Goal: Information Seeking & Learning: Check status

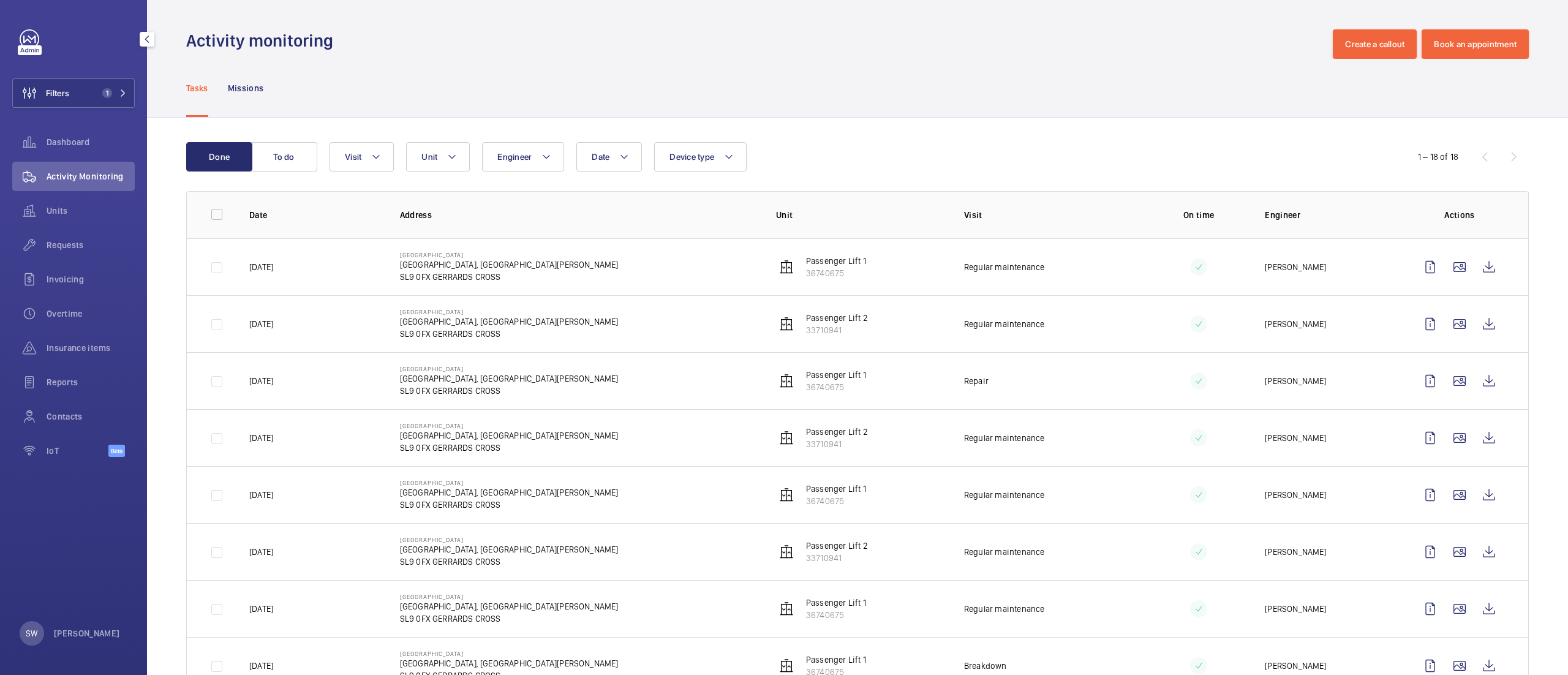
click at [106, 89] on span "1" at bounding box center [107, 93] width 9 height 9
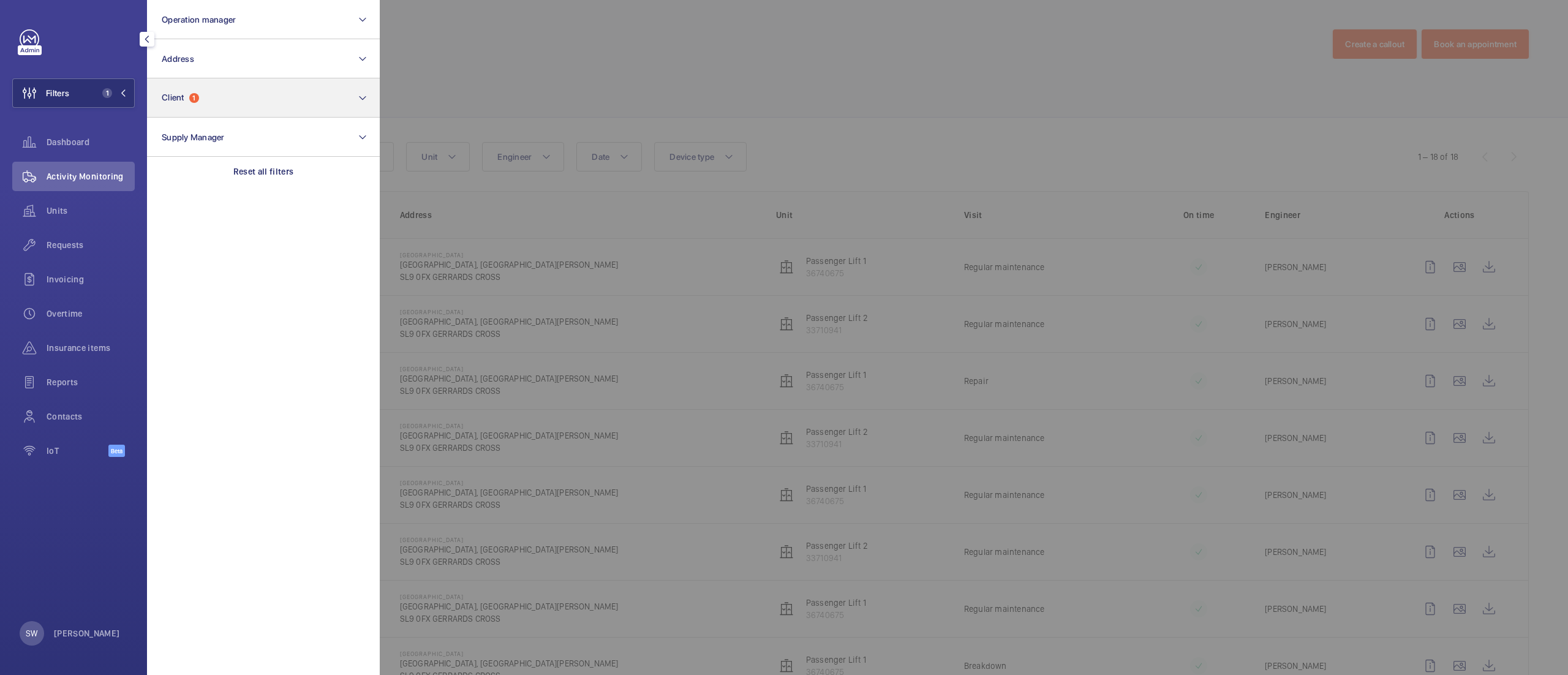
drag, startPoint x: 297, startPoint y: 163, endPoint x: 240, endPoint y: 100, distance: 85.0
click at [295, 164] on div "Reset all filters" at bounding box center [263, 171] width 233 height 29
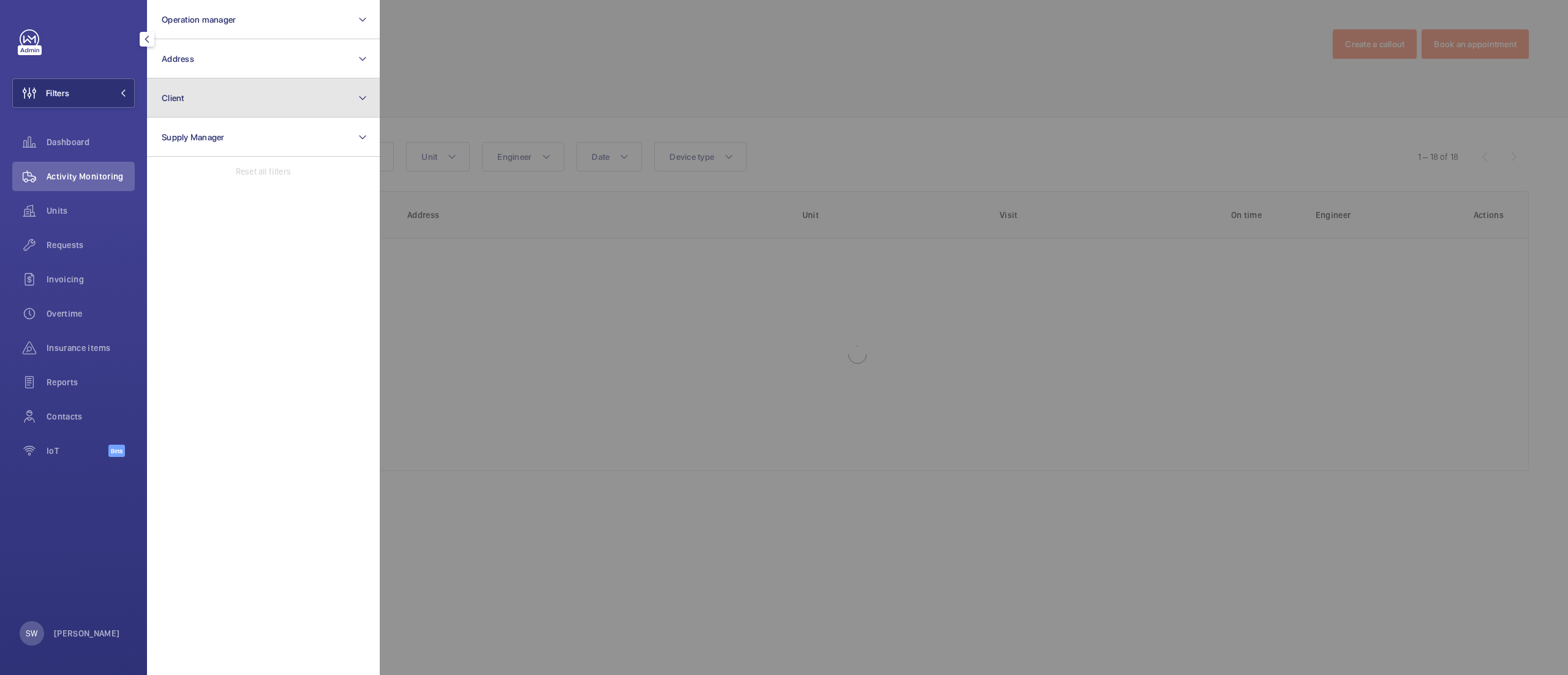
click at [240, 100] on button "Client" at bounding box center [263, 98] width 233 height 40
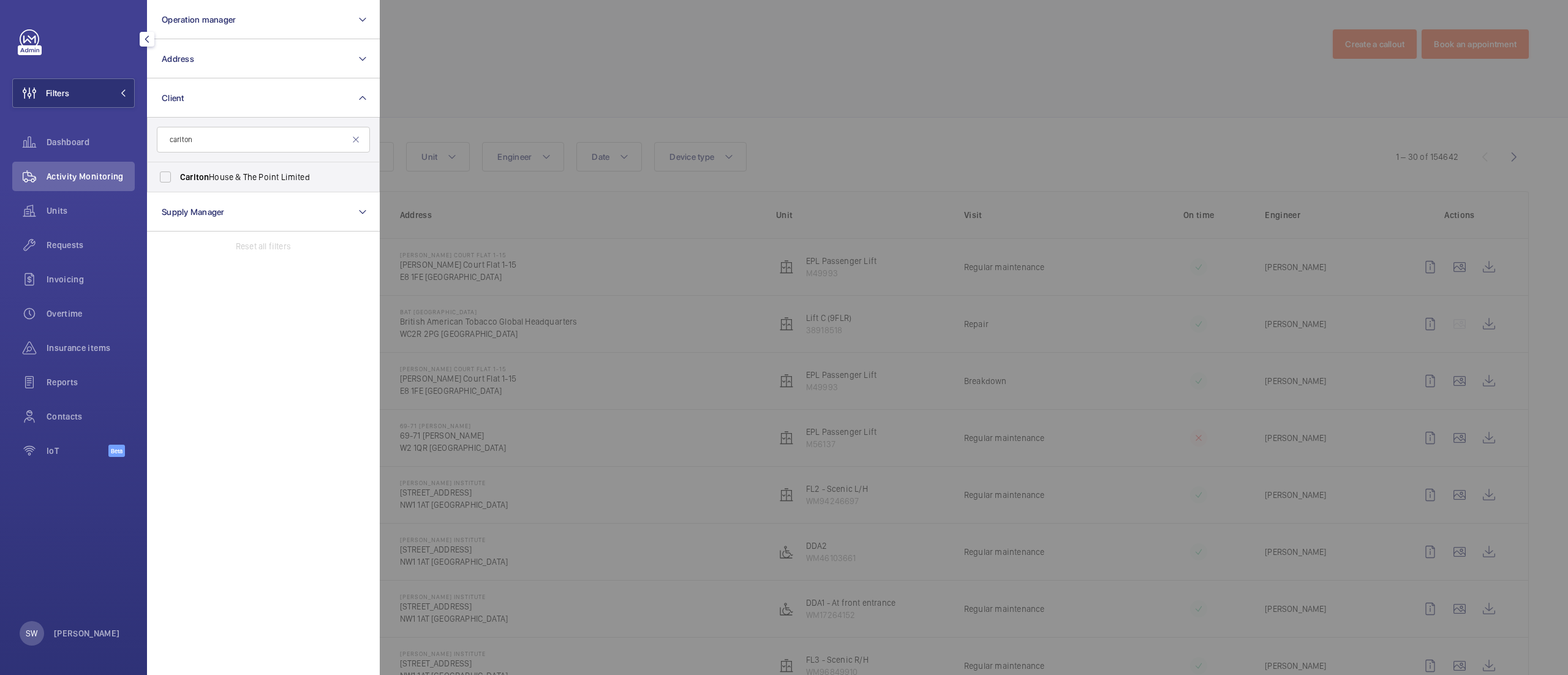
type input "carlton"
click at [214, 173] on span "Carlton House & The Point Limited" at bounding box center [264, 176] width 169 height 12
click at [177, 173] on input "Carlton House & The Point Limited" at bounding box center [165, 177] width 24 height 25
checkbox input "true"
click at [804, 66] on div at bounding box center [1164, 338] width 1568 height 675
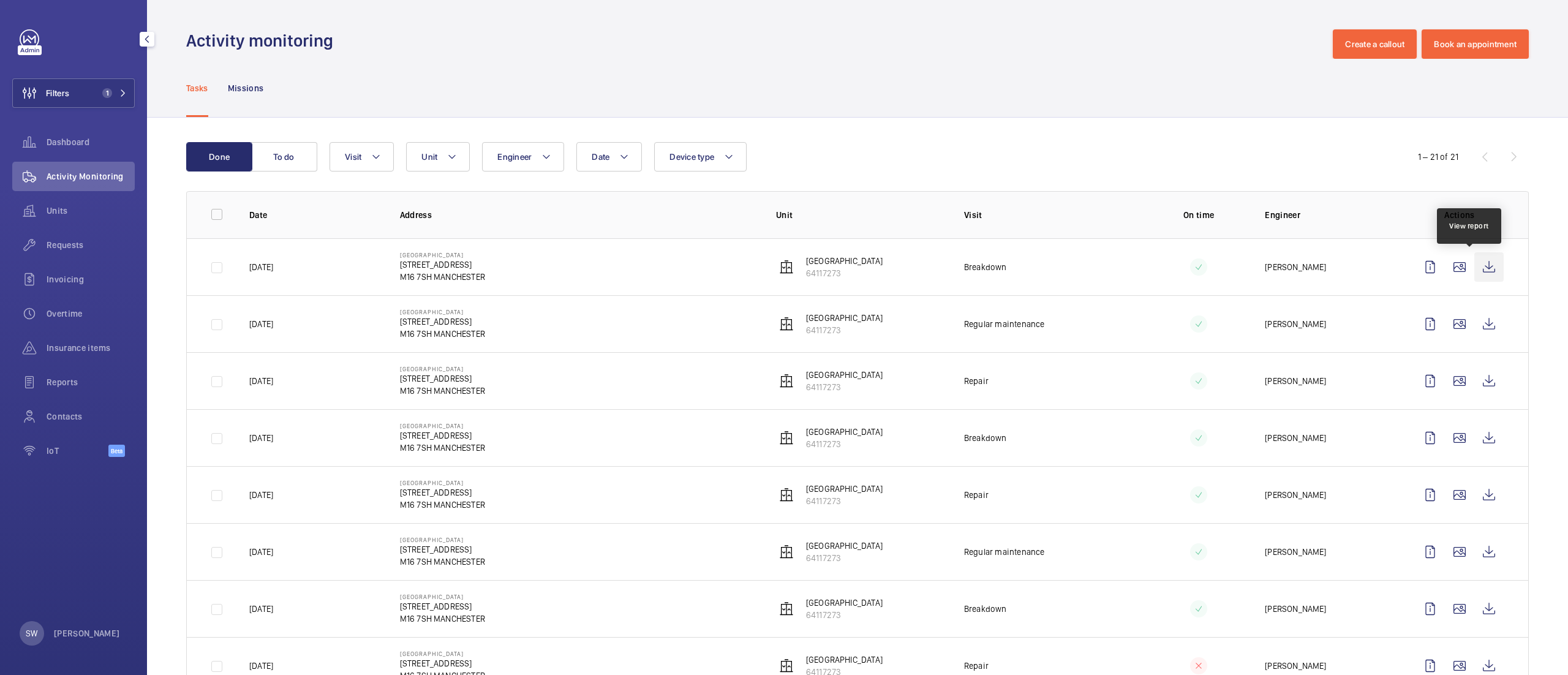
click at [1474, 272] on wm-front-icon-button at bounding box center [1488, 267] width 29 height 29
click at [73, 83] on button "Filters 1" at bounding box center [74, 92] width 122 height 29
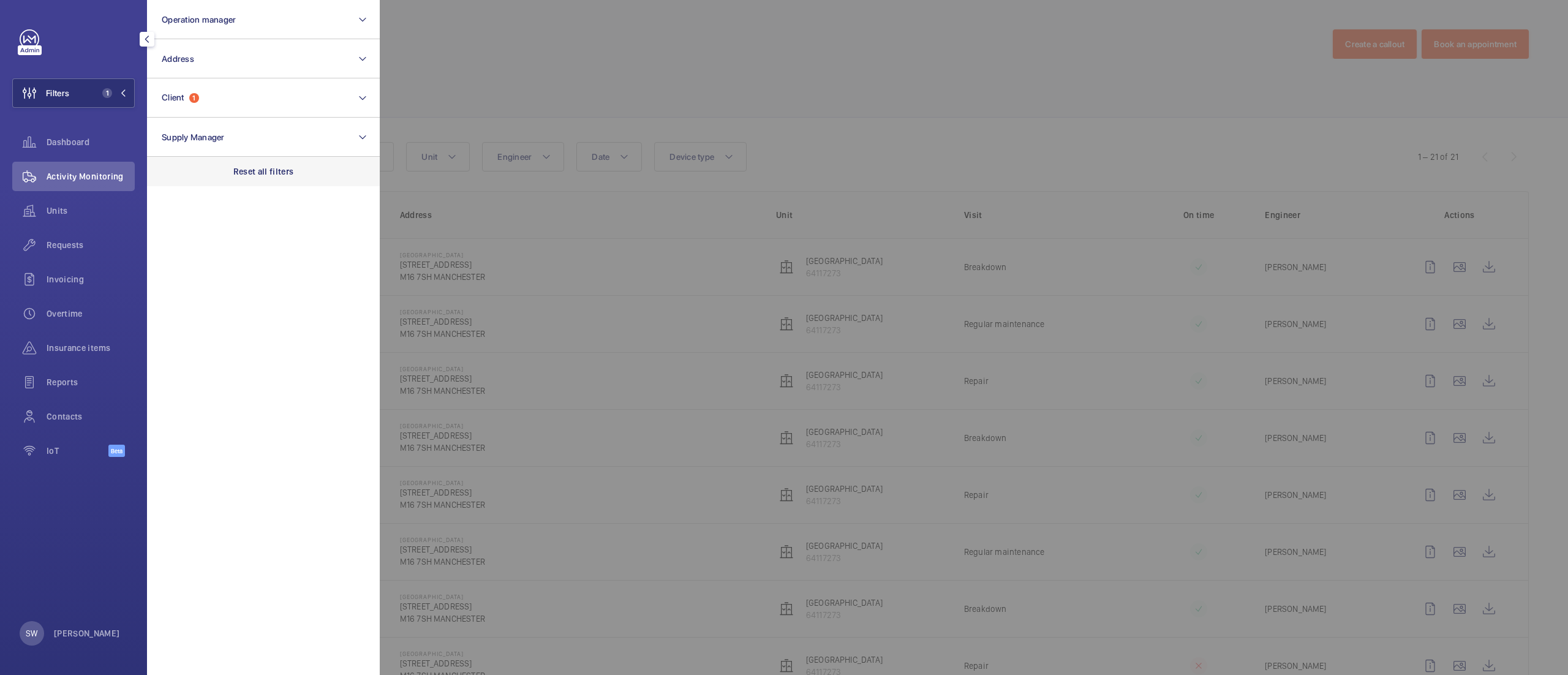
click at [275, 164] on div "Reset all filters" at bounding box center [263, 171] width 233 height 29
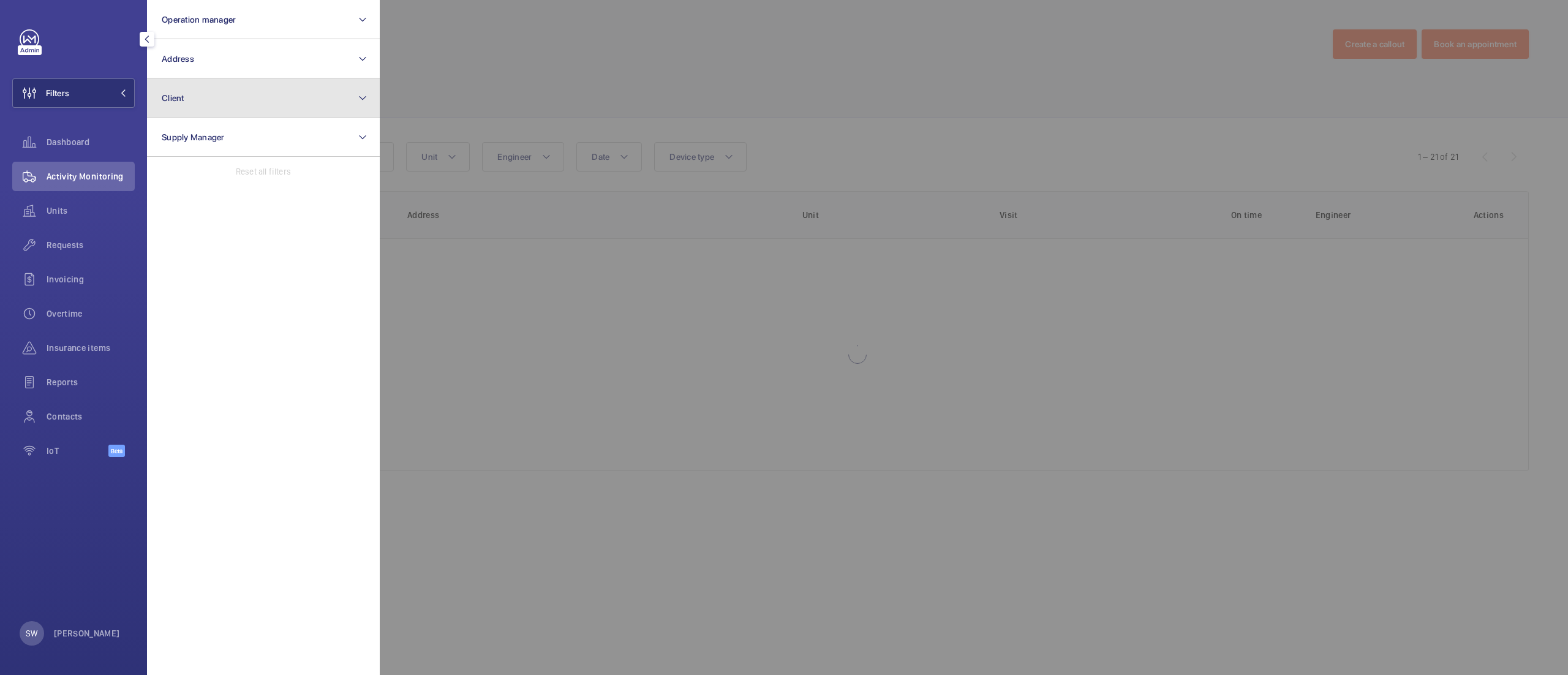
click at [225, 102] on button "Client" at bounding box center [263, 98] width 233 height 40
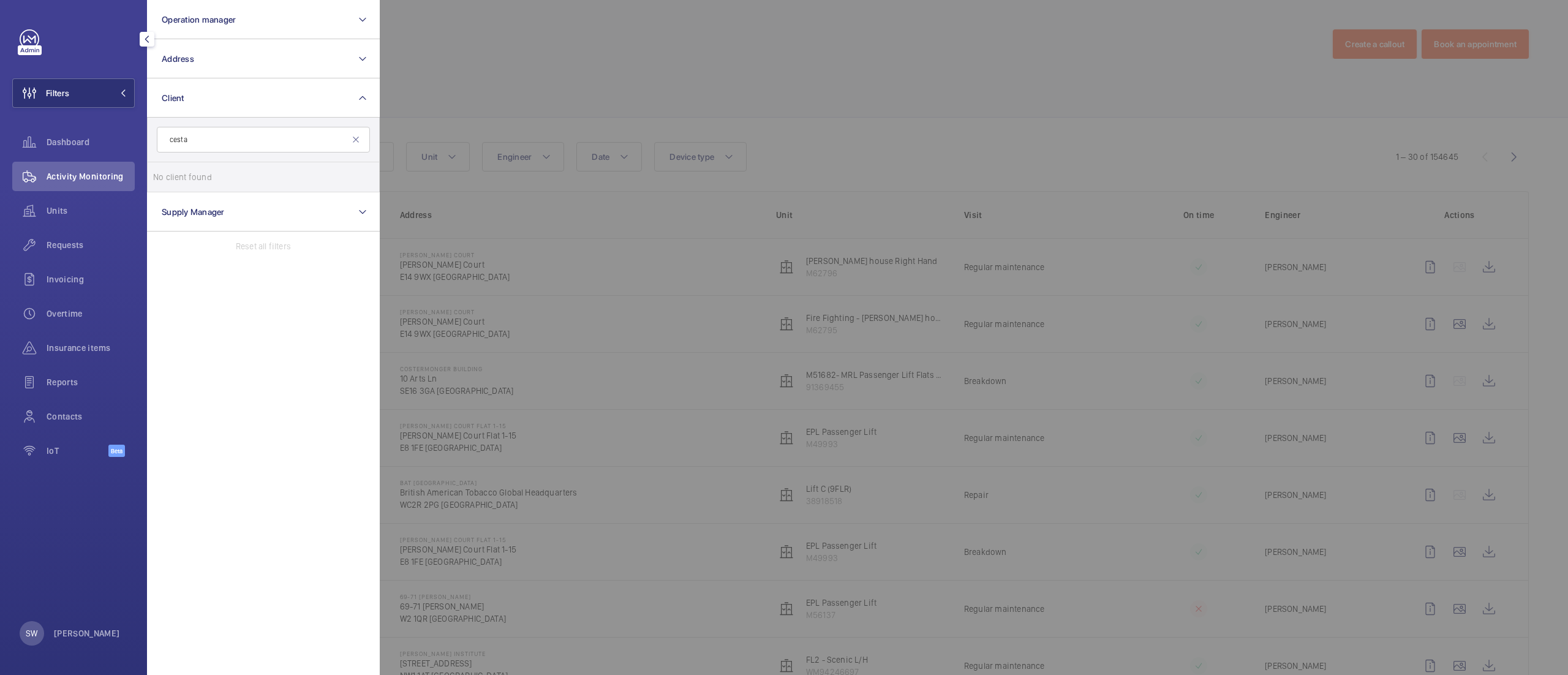
type input "cesta"
type input "cresta house"
click at [204, 175] on span "Cresta" at bounding box center [192, 177] width 25 height 9
click at [177, 175] on input "Cresta House (Luton) Limited" at bounding box center [165, 177] width 24 height 25
checkbox input "true"
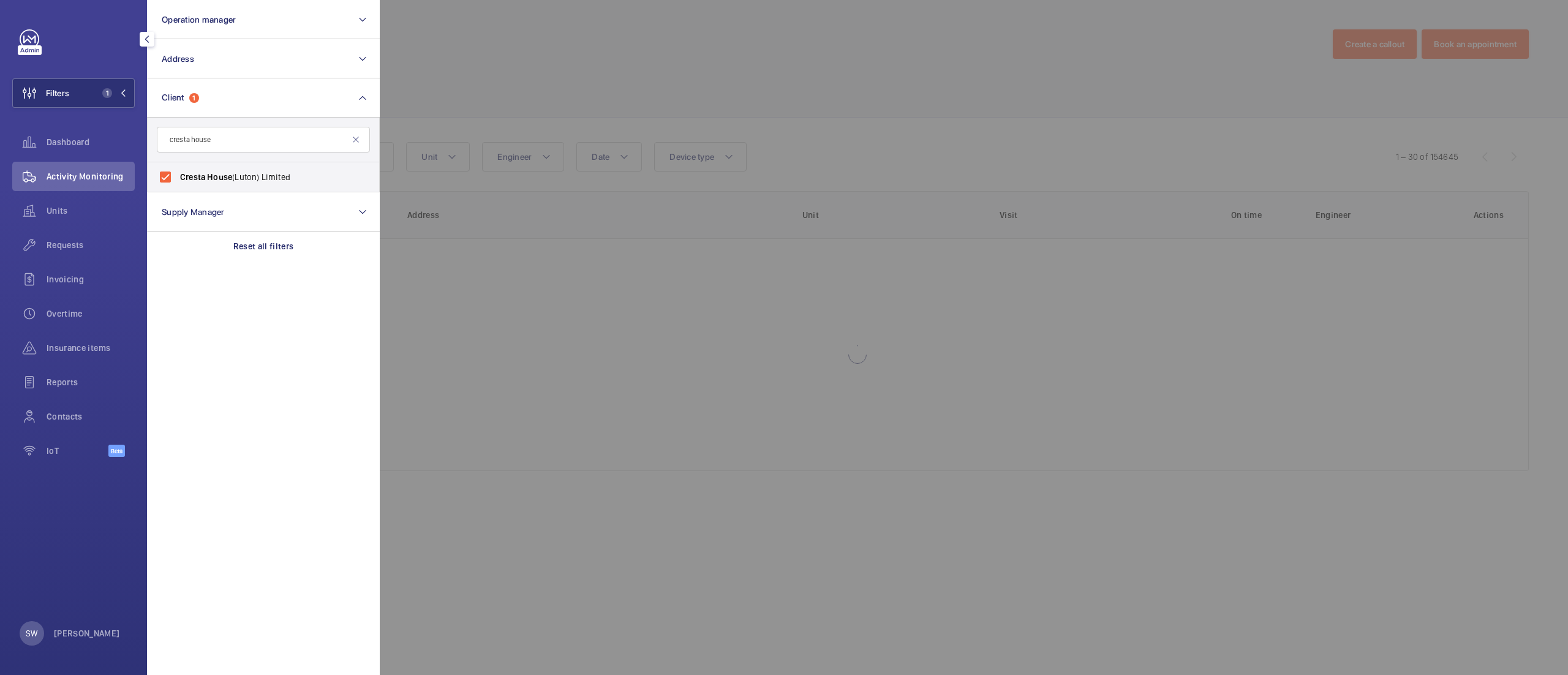
click at [618, 90] on div at bounding box center [1164, 338] width 1568 height 675
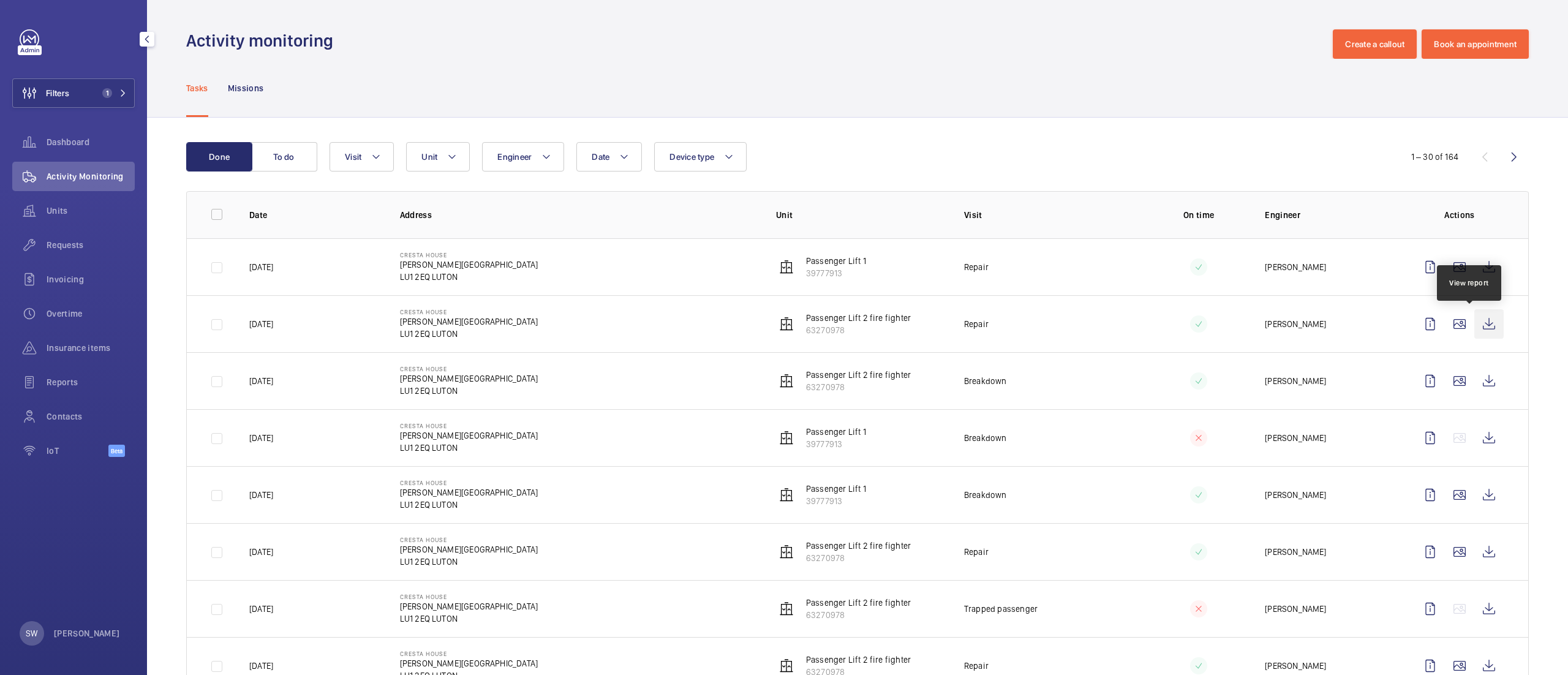
click at [1474, 327] on wm-front-icon-button at bounding box center [1488, 323] width 29 height 29
click at [1474, 319] on wm-front-icon-button at bounding box center [1488, 323] width 29 height 29
click at [1474, 379] on wm-front-icon-button at bounding box center [1488, 381] width 29 height 29
click at [74, 210] on span "Units" at bounding box center [90, 210] width 89 height 12
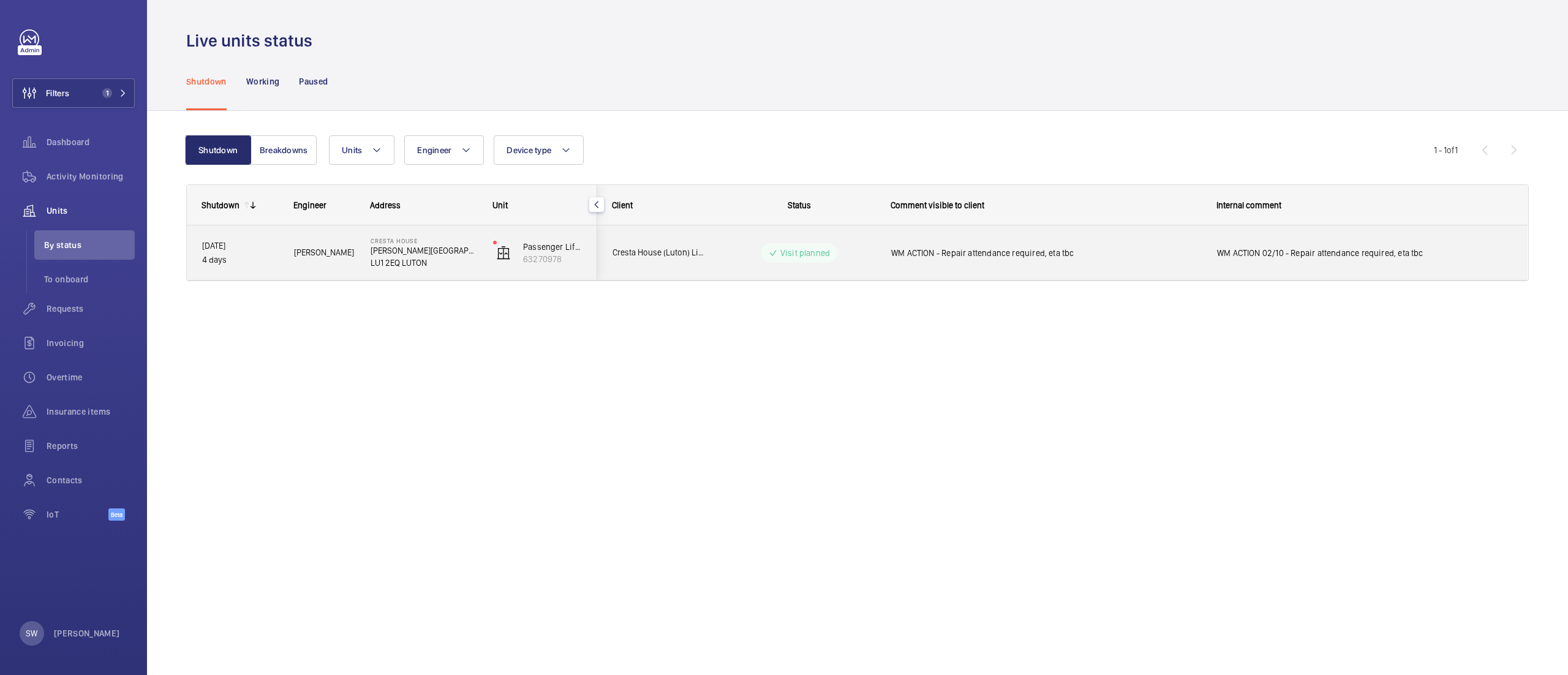
click at [983, 254] on span "WM ACTION - Repair attendance required, eta tbc" at bounding box center [1046, 253] width 310 height 12
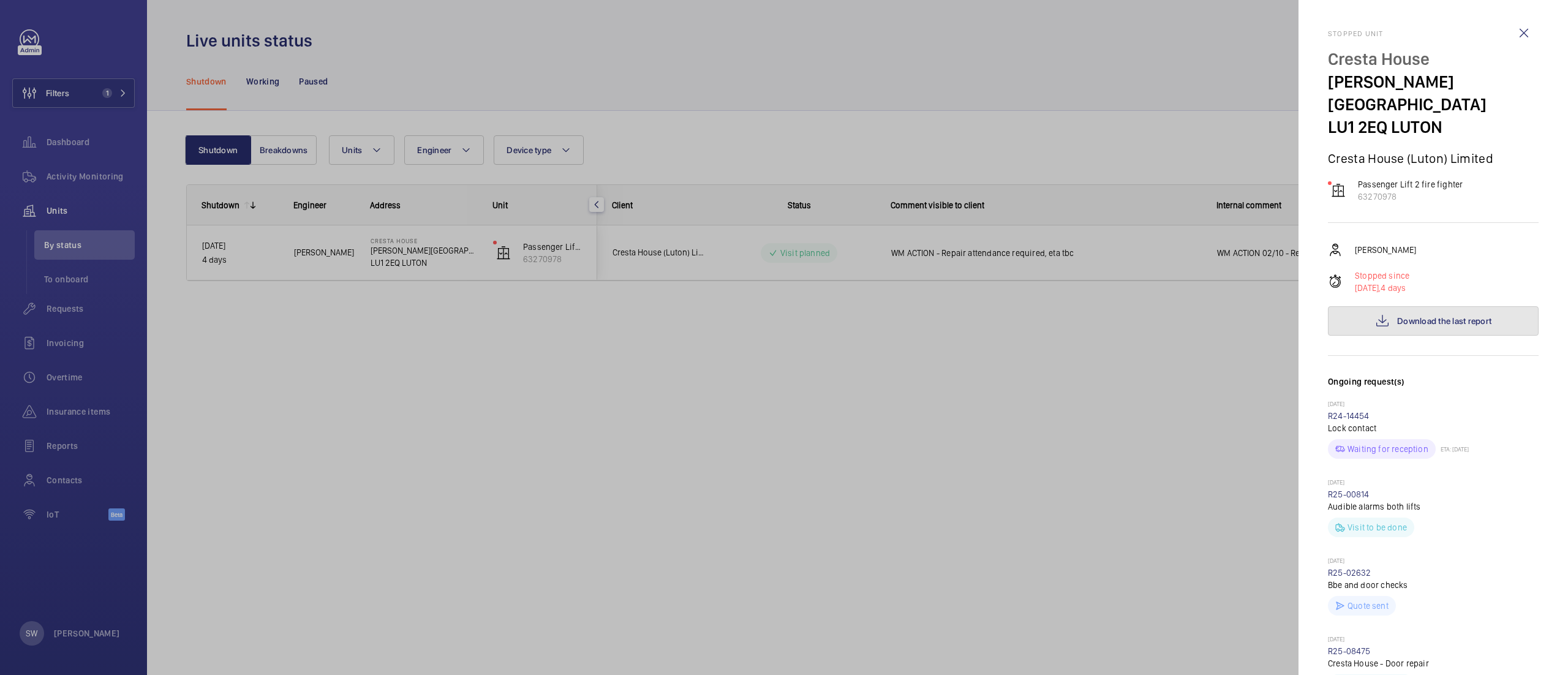
click at [1404, 309] on button "Download the last report" at bounding box center [1433, 321] width 211 height 29
click at [1083, 496] on div at bounding box center [784, 338] width 1568 height 675
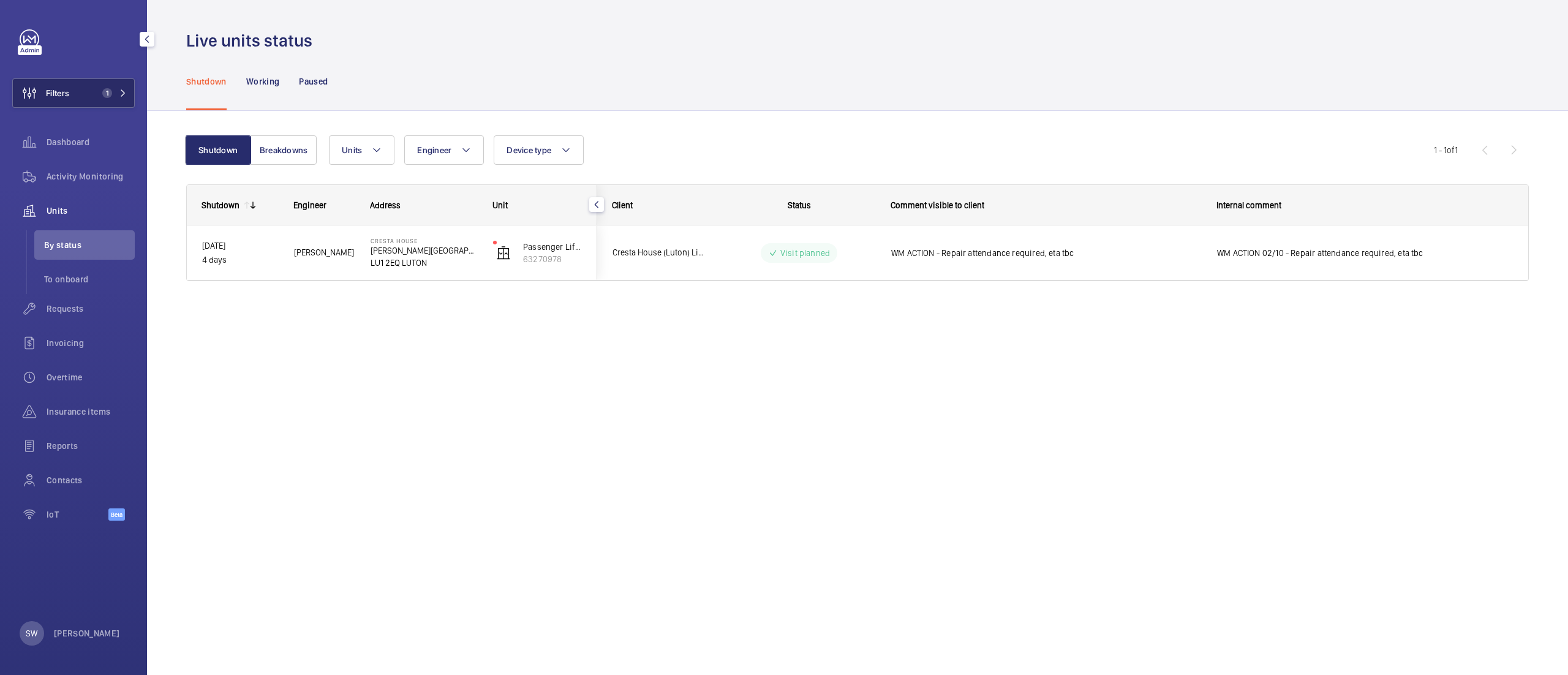
click at [118, 93] on span "1" at bounding box center [111, 93] width 29 height 9
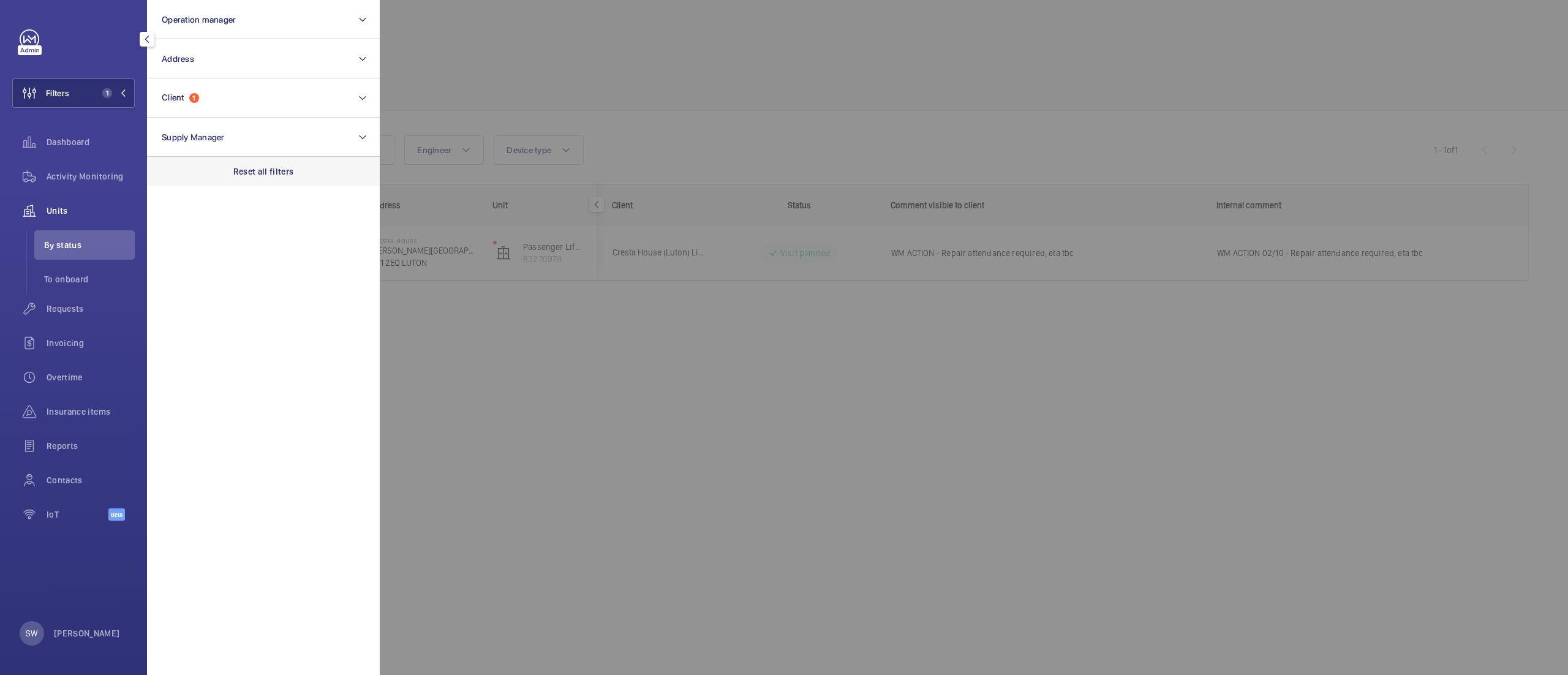
click at [270, 164] on div "Reset all filters" at bounding box center [263, 171] width 233 height 29
click at [246, 95] on button "Client" at bounding box center [263, 98] width 233 height 40
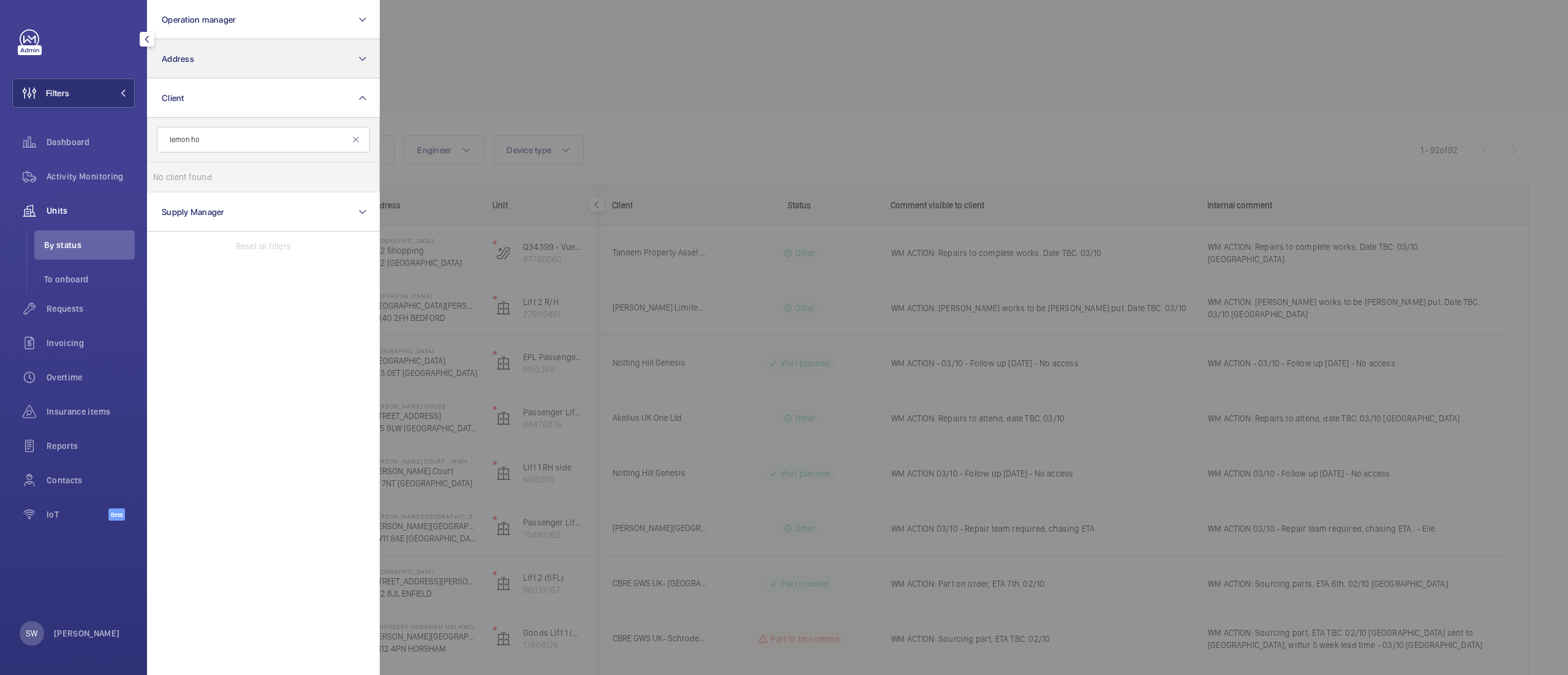
type input "lemon ho"
click at [241, 62] on button "Address" at bounding box center [263, 59] width 233 height 40
click at [240, 135] on span "[GEOGRAPHIC_DATA] - [STREET_ADDRESS]" at bounding box center [264, 138] width 169 height 12
click at [177, 135] on input "[GEOGRAPHIC_DATA] - [STREET_ADDRESS]" at bounding box center [165, 138] width 24 height 25
checkbox input "true"
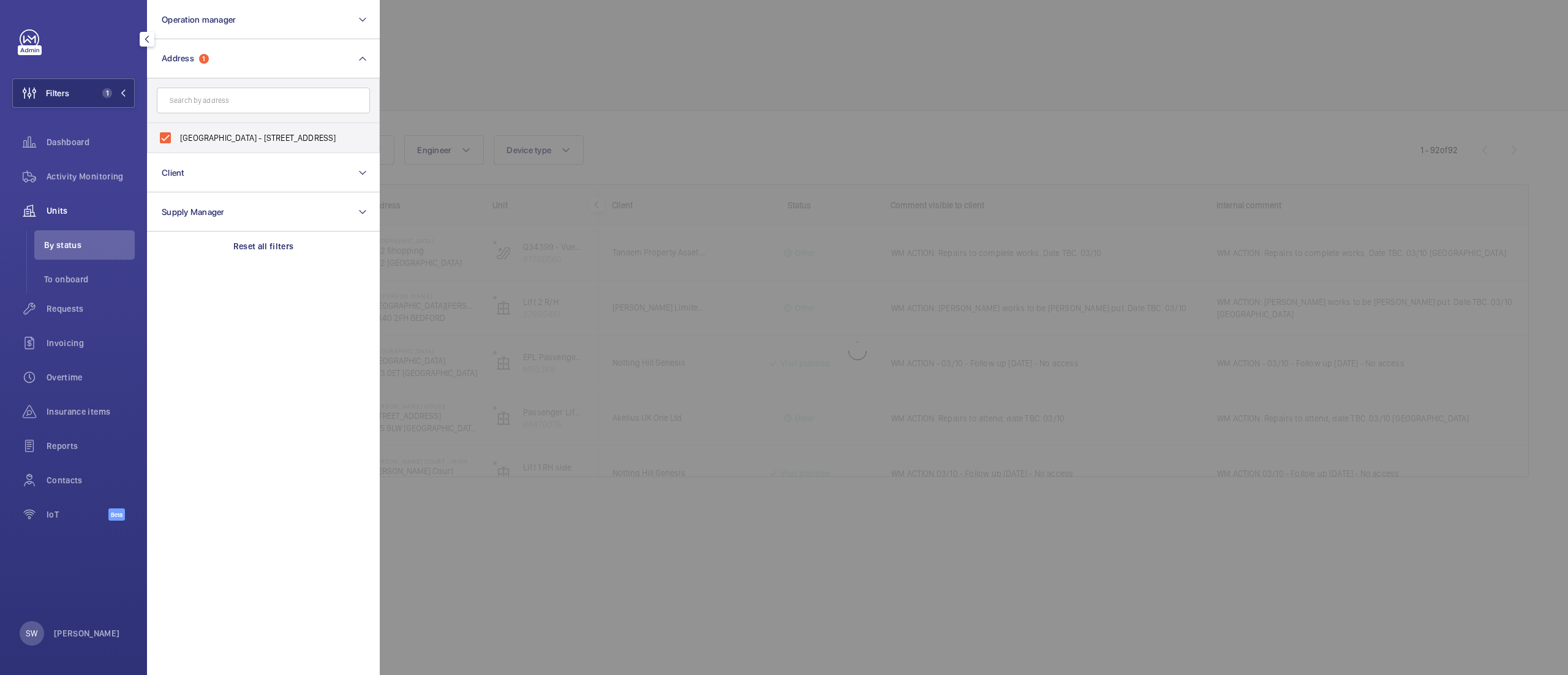
click at [743, 111] on div at bounding box center [1164, 338] width 1568 height 675
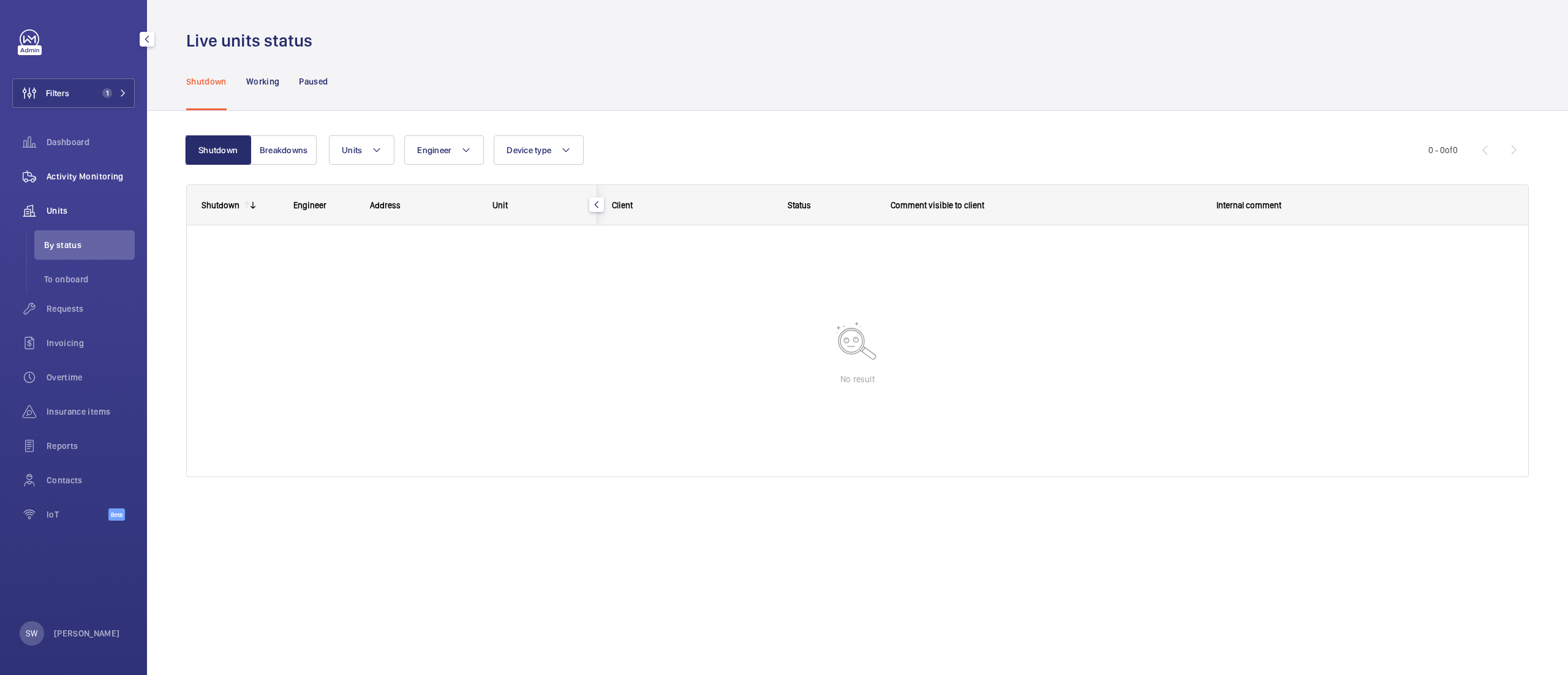
click at [115, 187] on div "Activity Monitoring" at bounding box center [74, 176] width 122 height 29
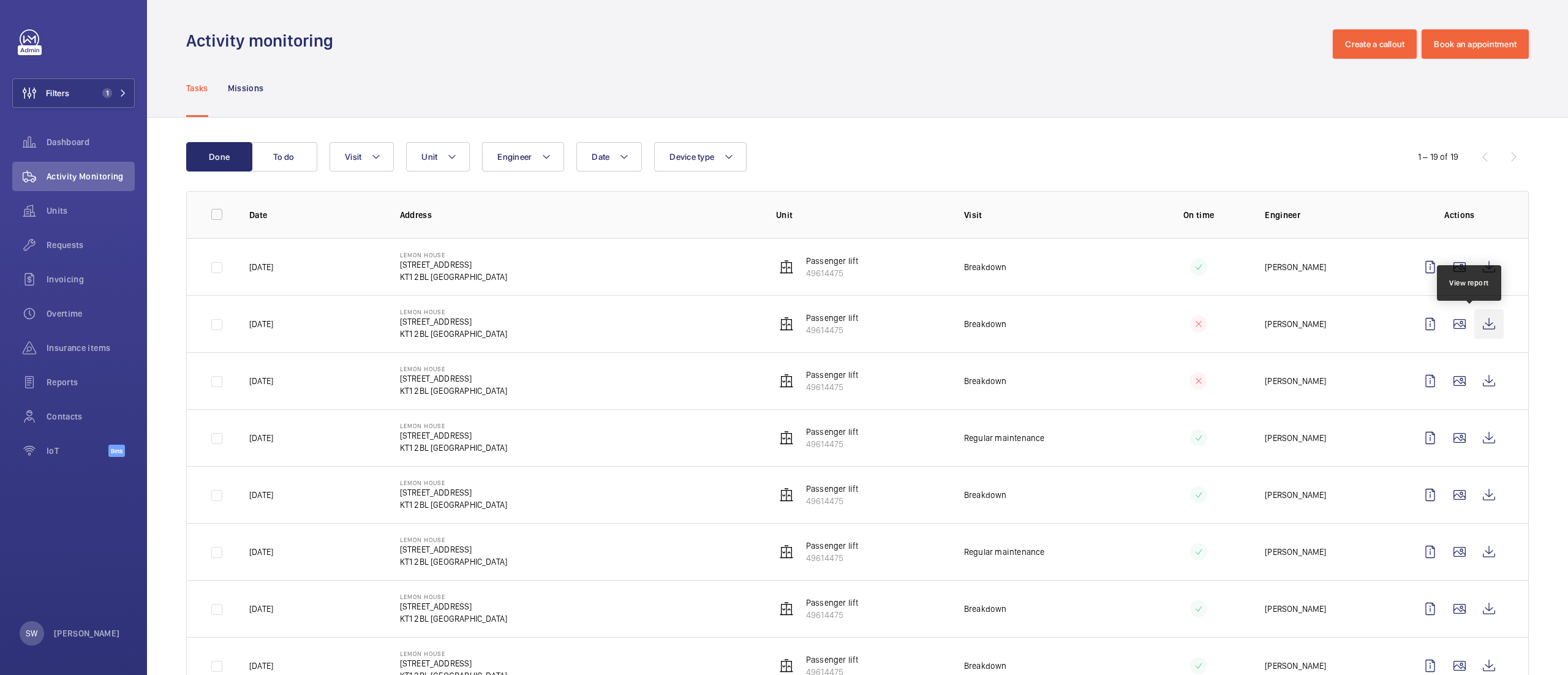
click at [1474, 326] on wm-front-icon-button at bounding box center [1488, 323] width 29 height 29
click at [1474, 269] on wm-front-icon-button at bounding box center [1488, 267] width 29 height 29
click at [72, 97] on button "Filters 1" at bounding box center [74, 92] width 122 height 29
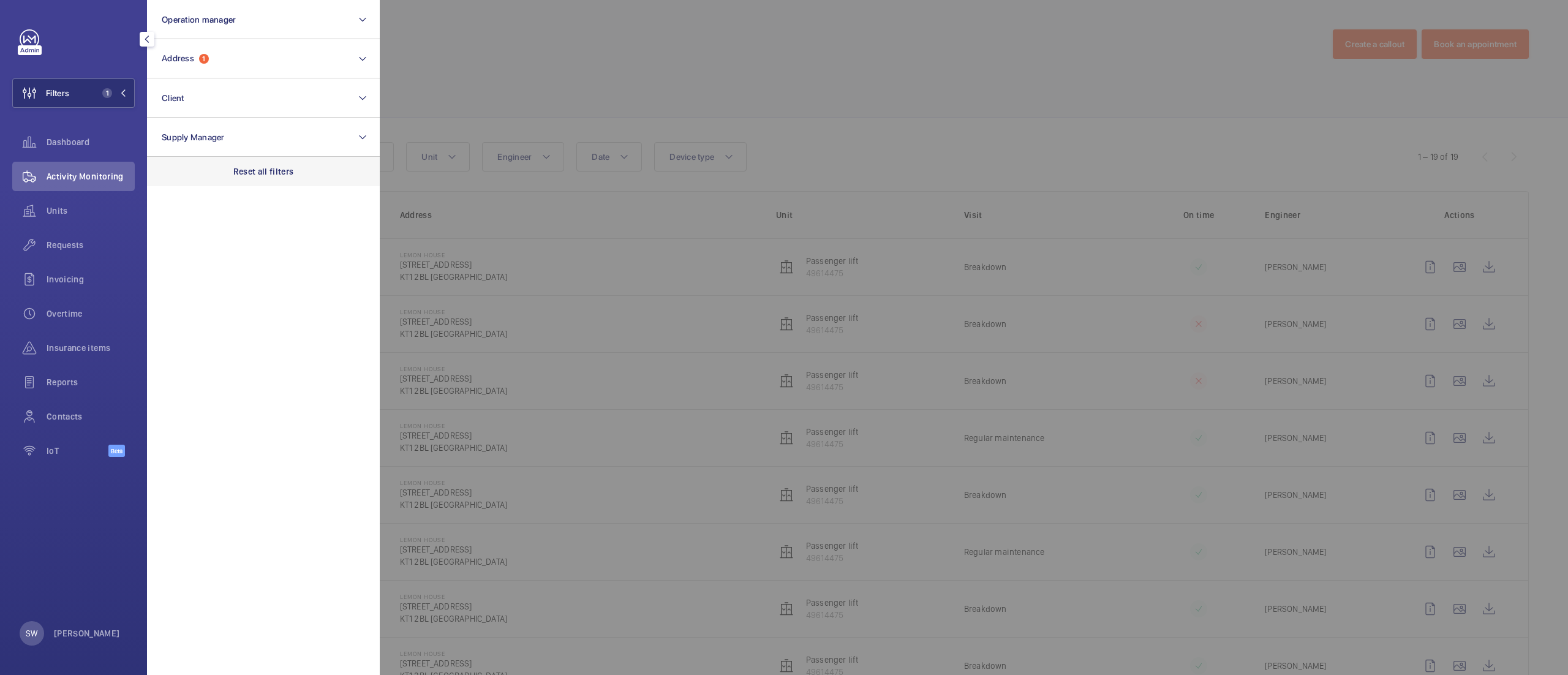
click at [277, 163] on div "Reset all filters" at bounding box center [263, 171] width 233 height 29
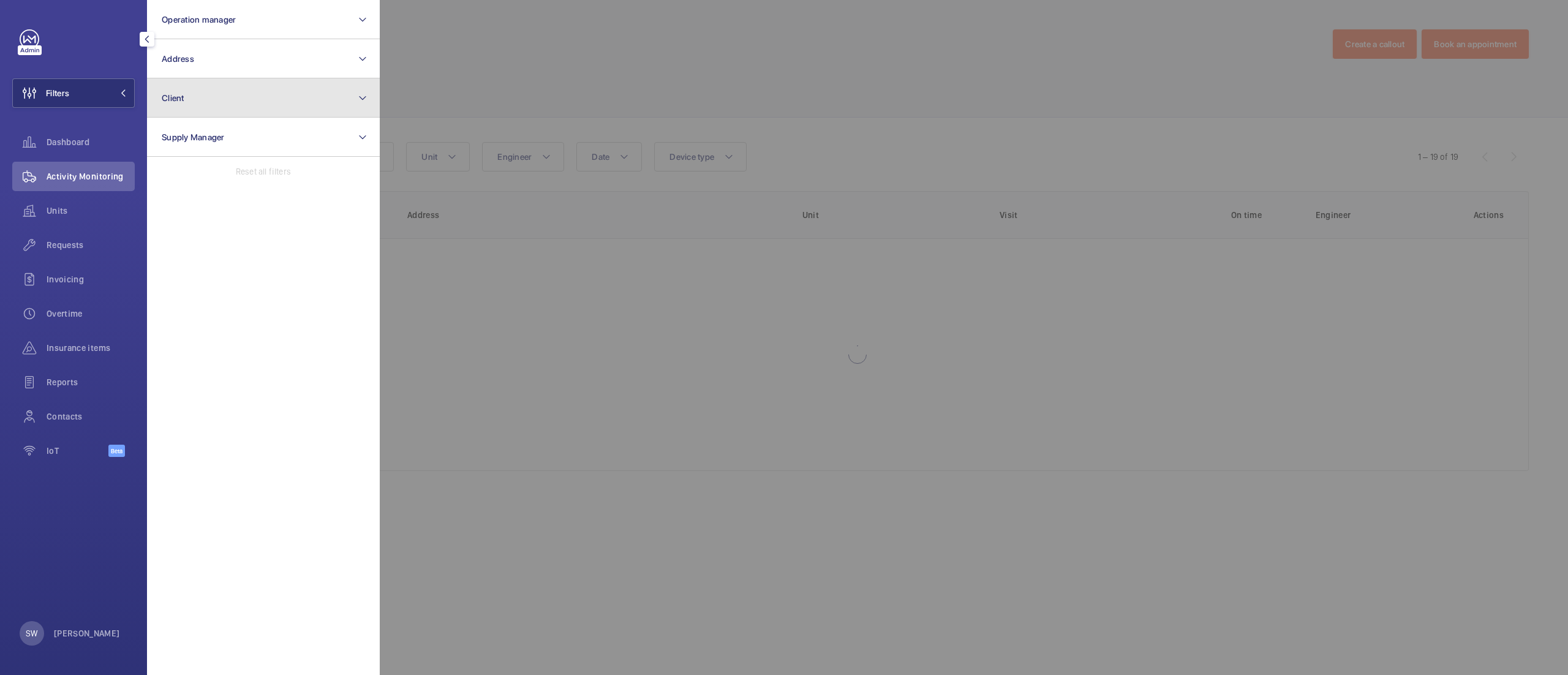
click at [238, 103] on button "Client" at bounding box center [263, 98] width 233 height 40
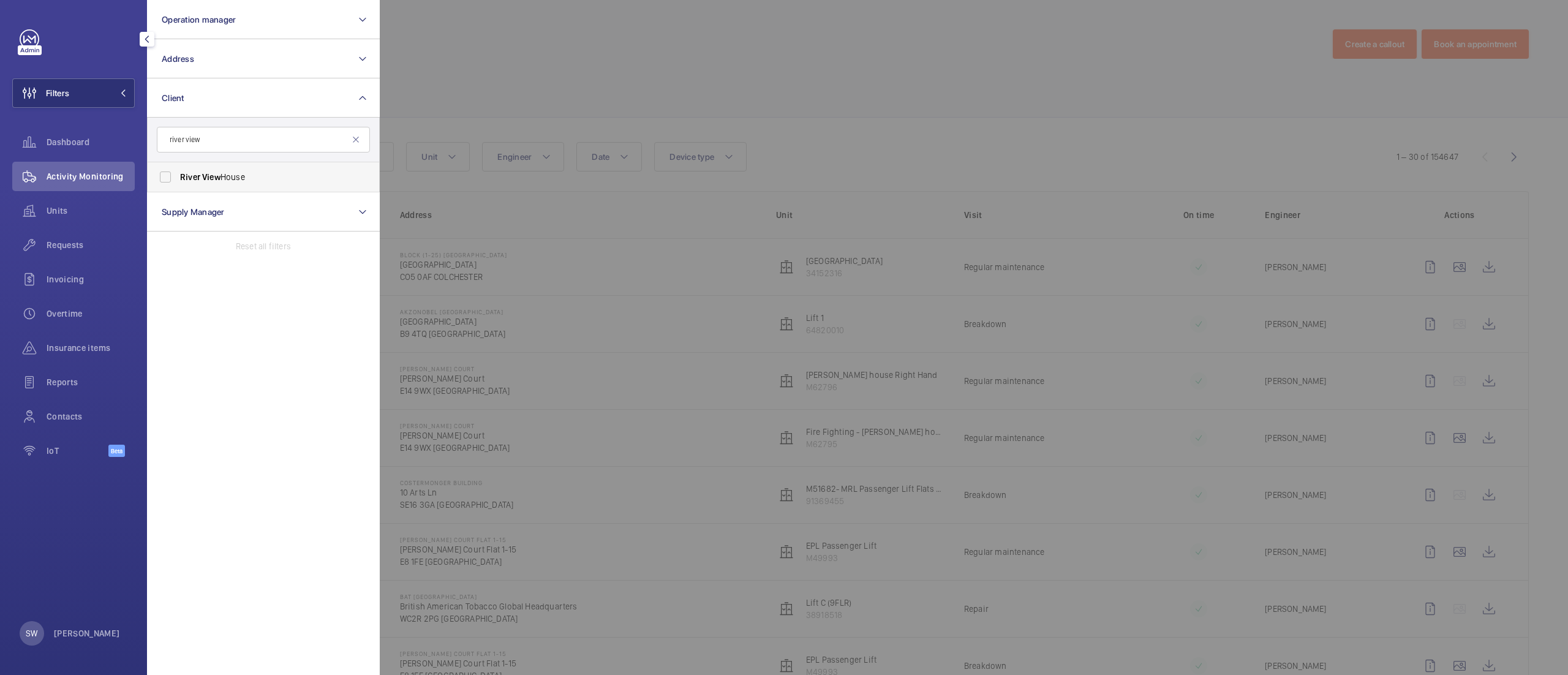
type input "river view"
click at [234, 178] on span "[GEOGRAPHIC_DATA]" at bounding box center [264, 176] width 169 height 12
click at [177, 178] on input "[GEOGRAPHIC_DATA]" at bounding box center [165, 177] width 24 height 25
checkbox input "true"
click at [84, 247] on span "Requests" at bounding box center [90, 244] width 89 height 12
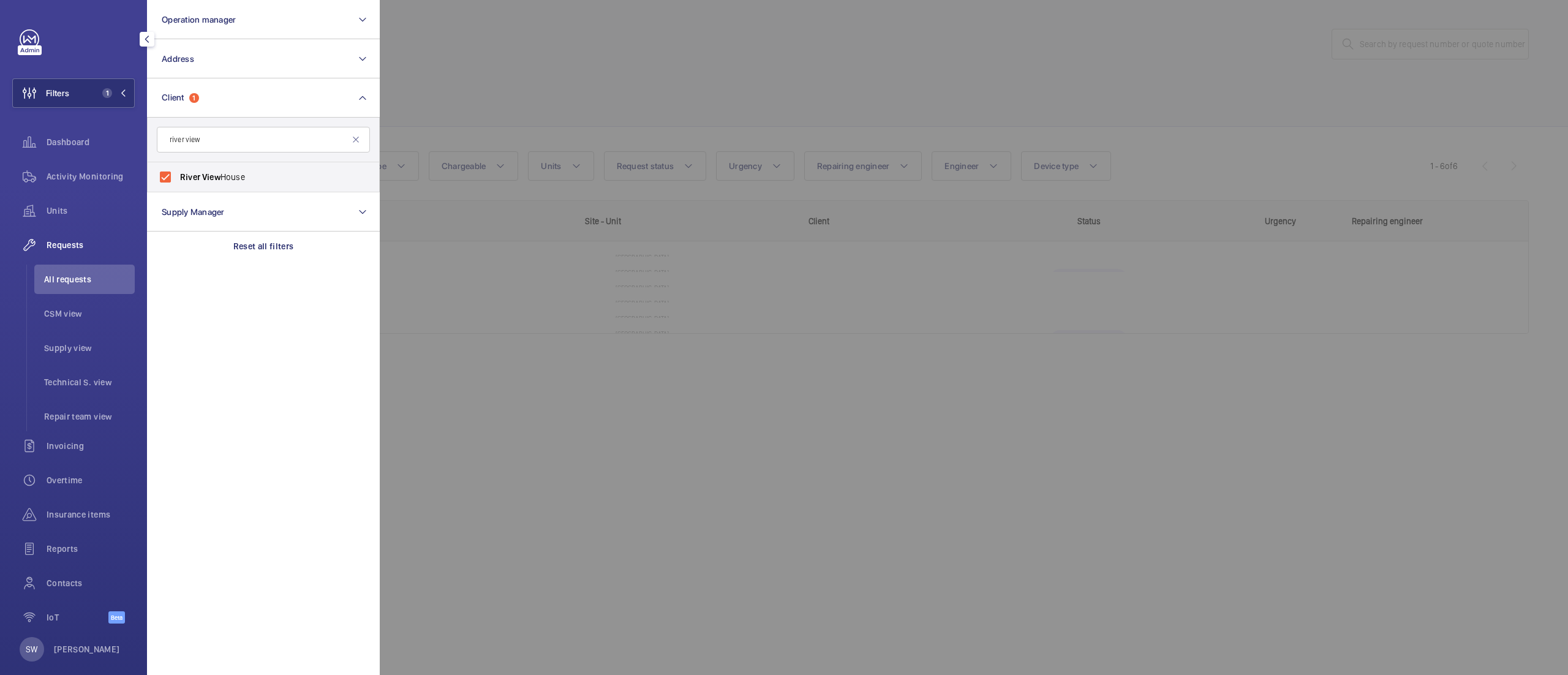
click at [961, 129] on div at bounding box center [1164, 338] width 1568 height 675
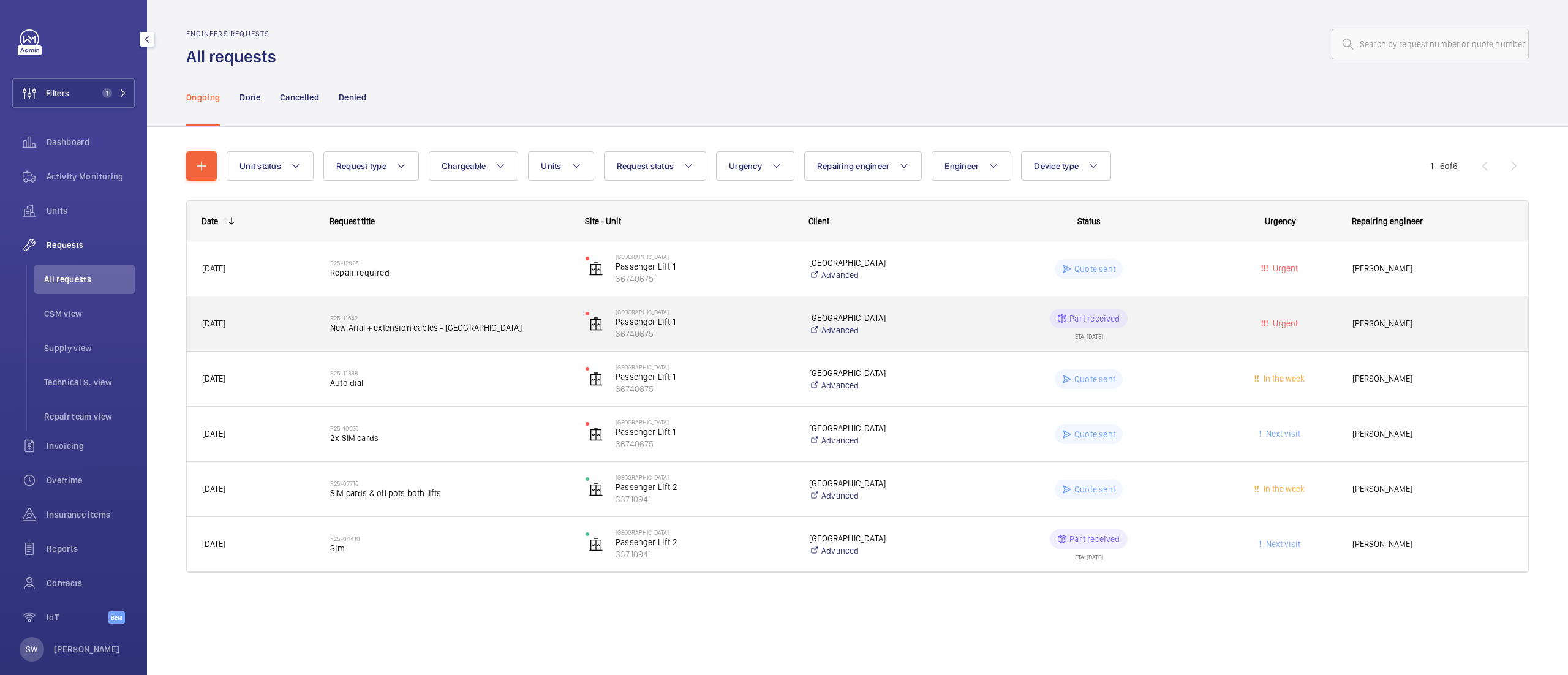
click at [528, 330] on span "New Arial + extension cables - [GEOGRAPHIC_DATA]" at bounding box center [449, 327] width 239 height 12
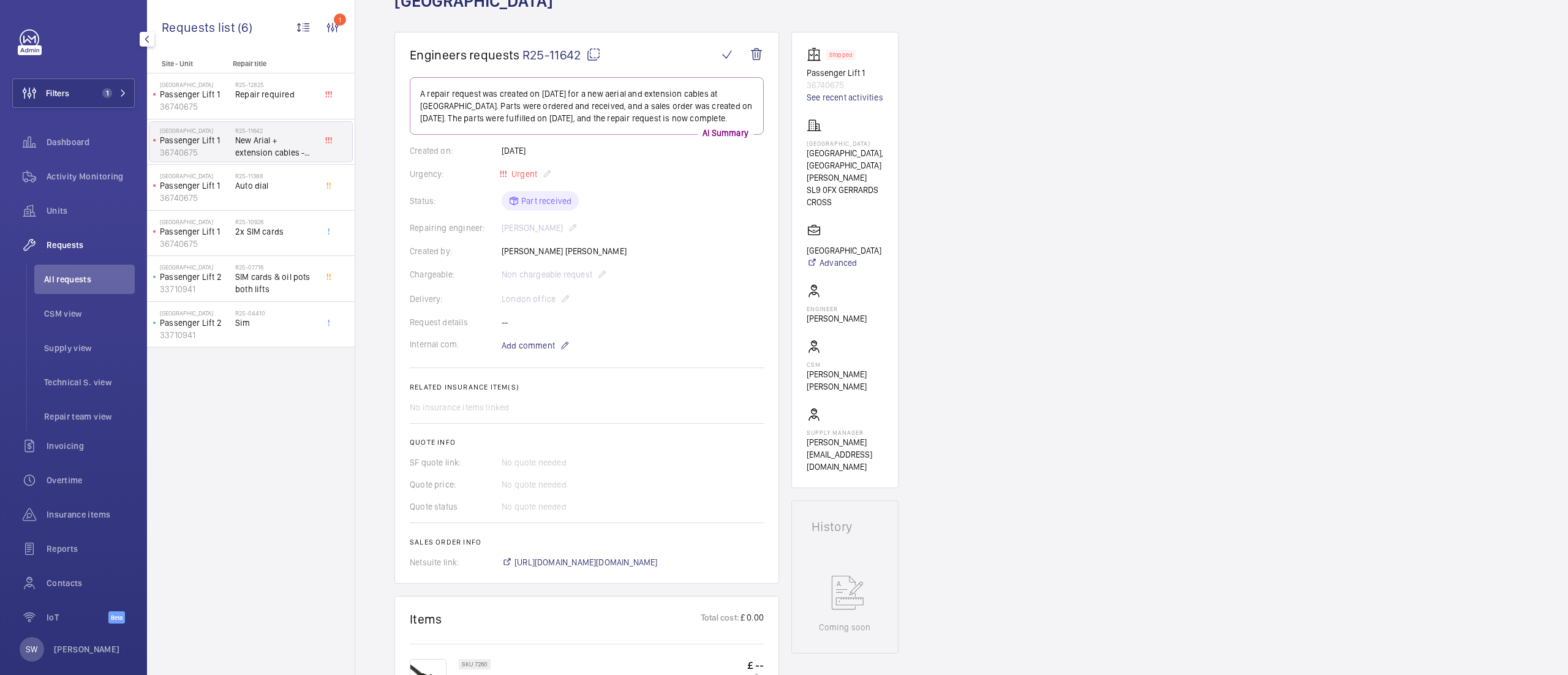
scroll to position [17, 0]
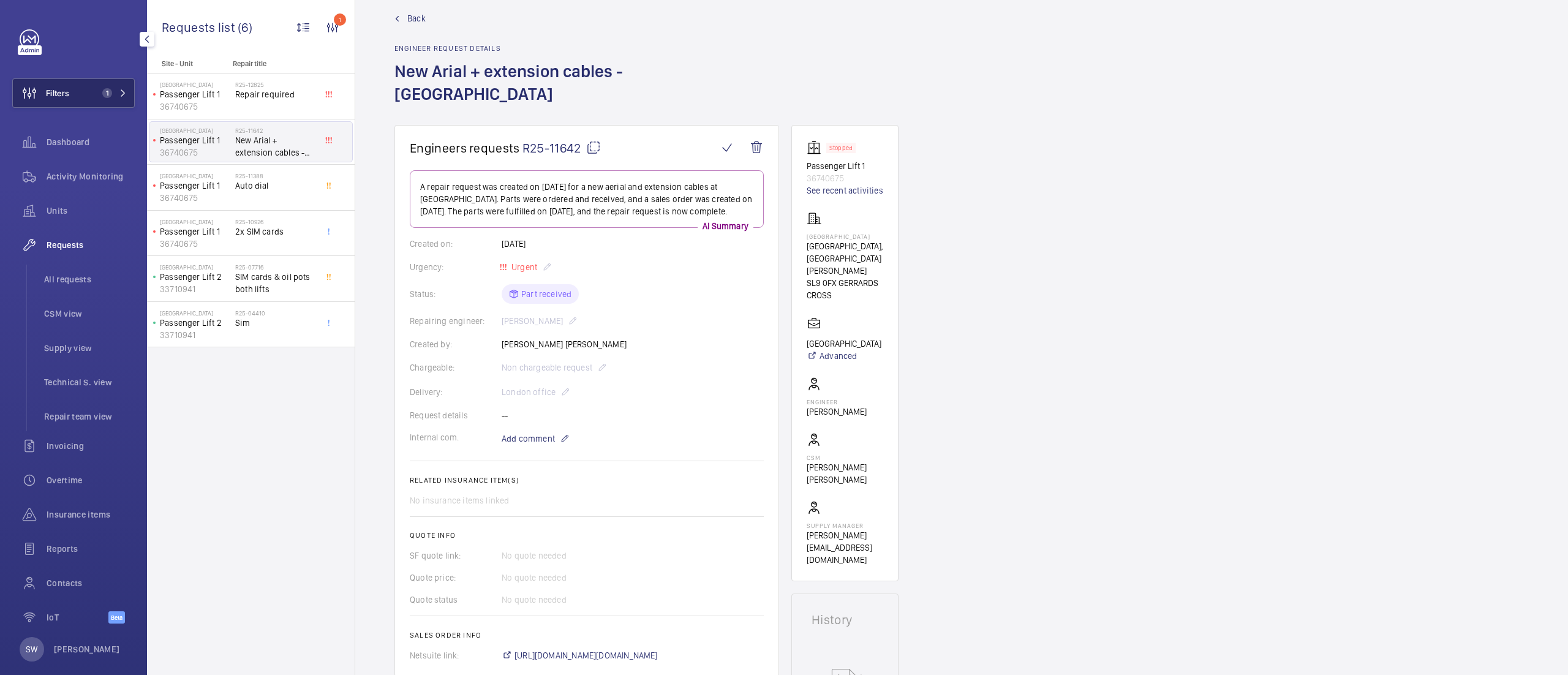
click at [73, 99] on button "Filters 1" at bounding box center [74, 92] width 122 height 29
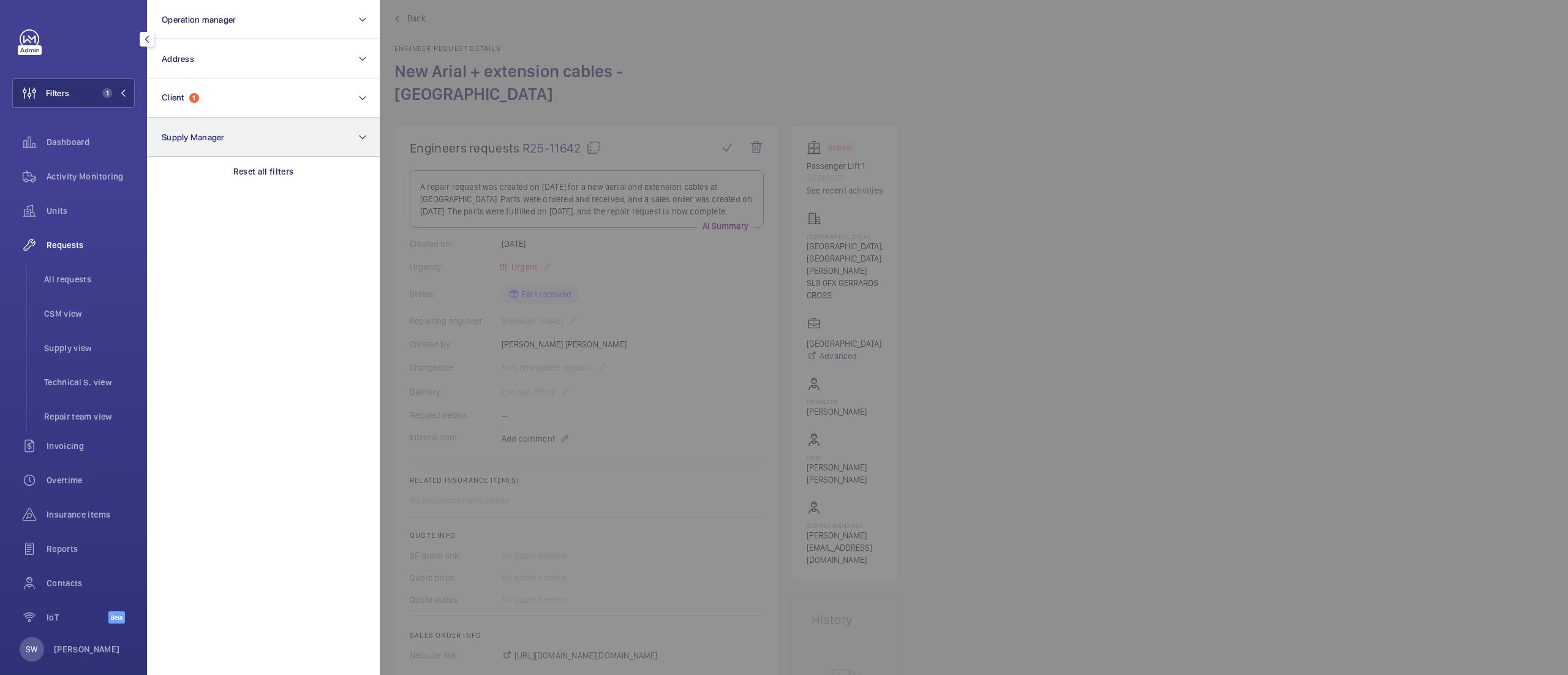
drag, startPoint x: 258, startPoint y: 164, endPoint x: 246, endPoint y: 122, distance: 43.7
click at [257, 164] on div "Reset all filters" at bounding box center [263, 171] width 233 height 29
click at [234, 89] on button "Client" at bounding box center [263, 98] width 233 height 40
type input "crest"
click at [207, 174] on span "Crest a House (Luton) Limited" at bounding box center [264, 176] width 169 height 12
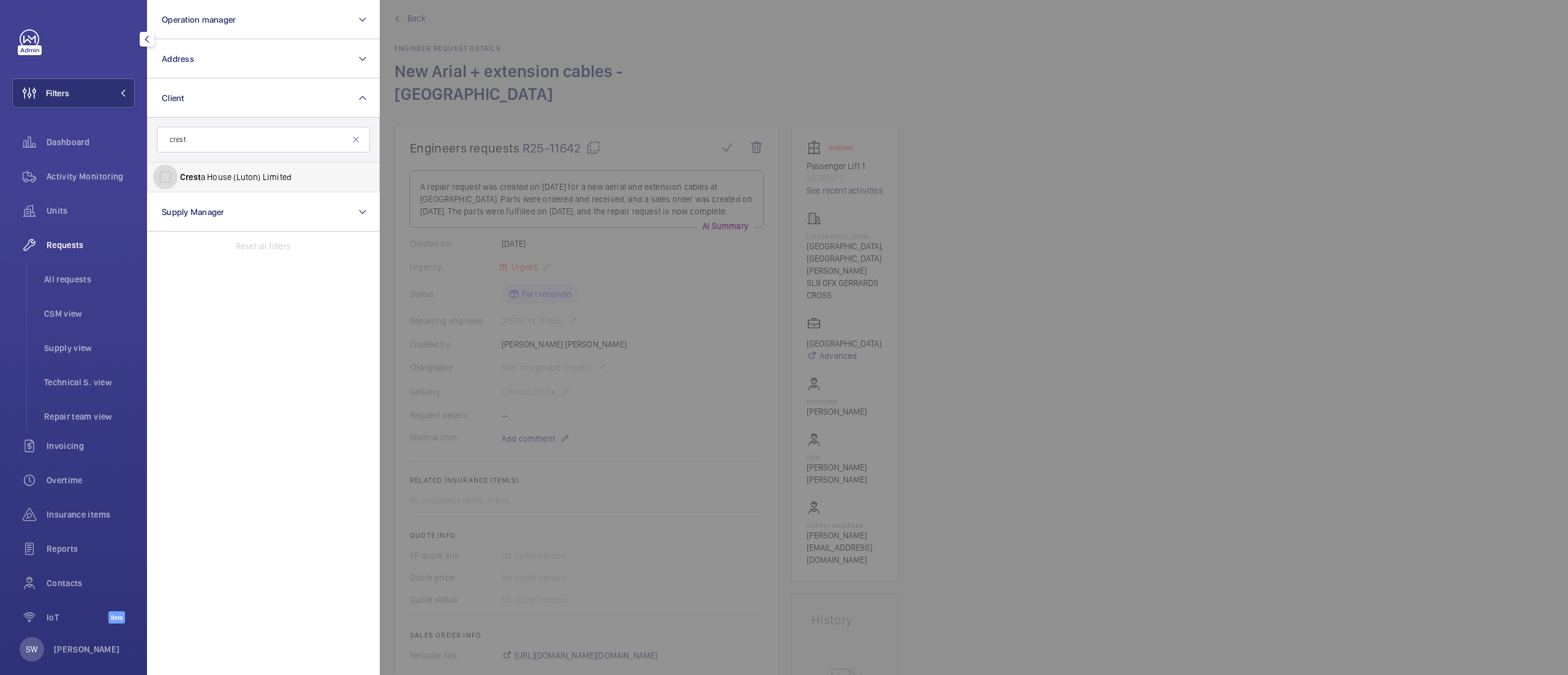
click at [177, 174] on input "Crest a House (Luton) Limited" at bounding box center [165, 177] width 24 height 25
checkbox input "true"
click at [1073, 313] on div at bounding box center [1164, 338] width 1568 height 675
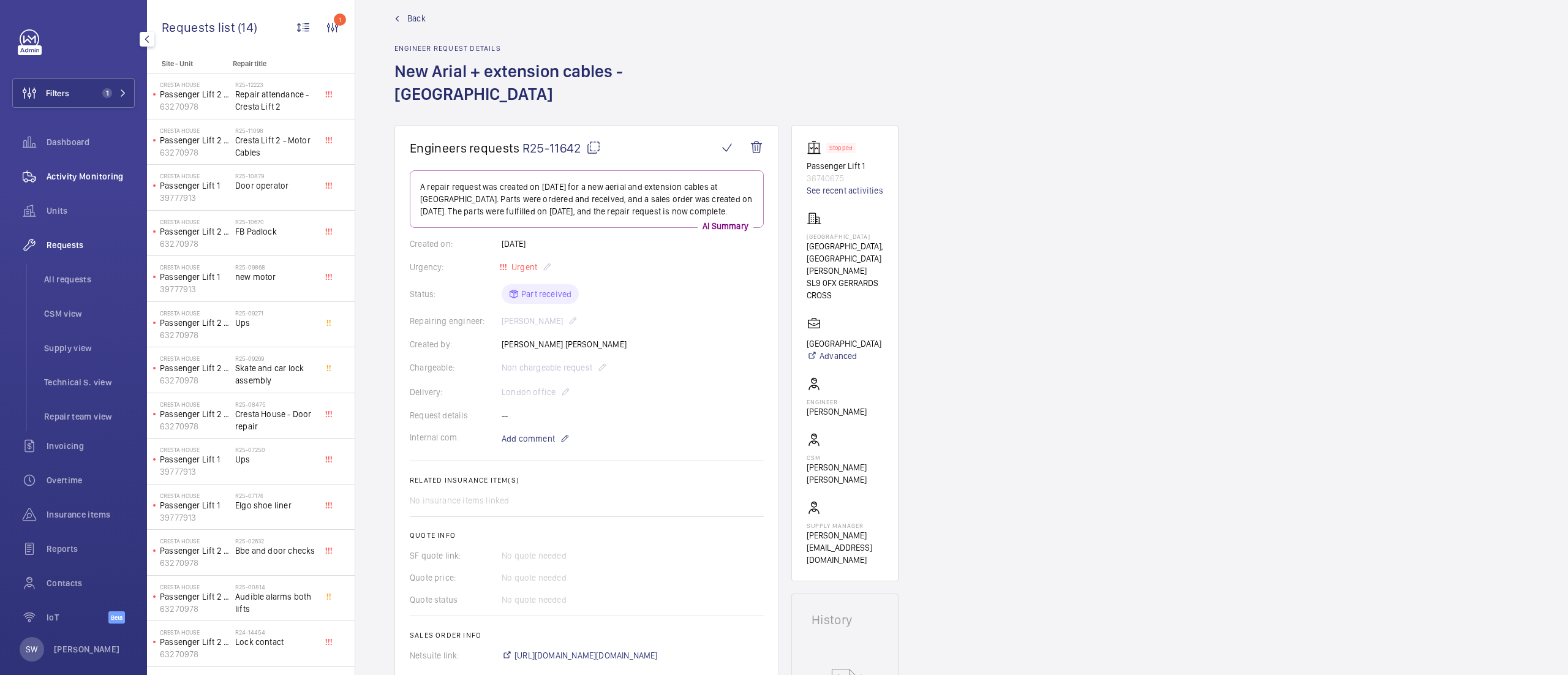
click at [99, 183] on div "Activity Monitoring" at bounding box center [74, 176] width 122 height 29
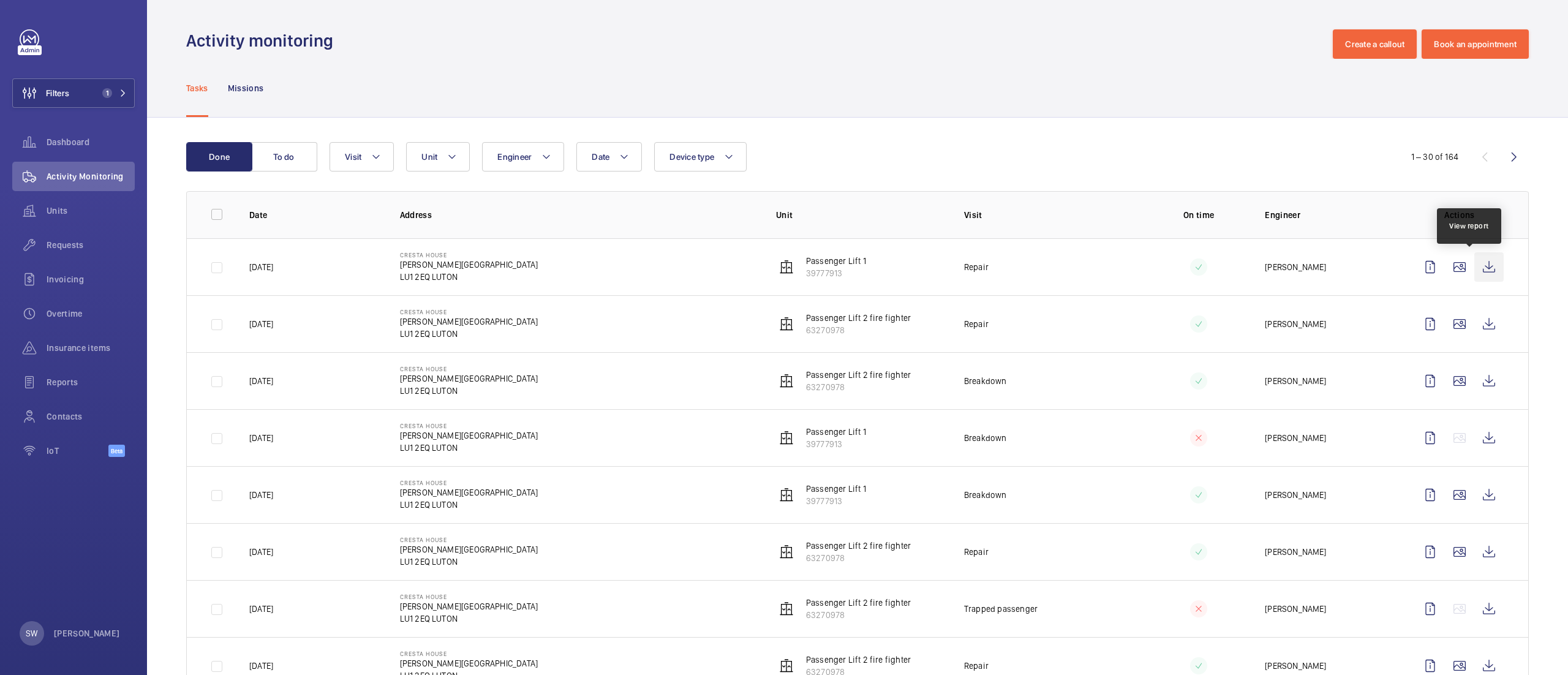
click at [1474, 264] on wm-front-icon-button at bounding box center [1488, 267] width 29 height 29
click at [1474, 325] on wm-front-icon-button at bounding box center [1488, 323] width 29 height 29
click at [89, 144] on span "Dashboard" at bounding box center [90, 141] width 89 height 12
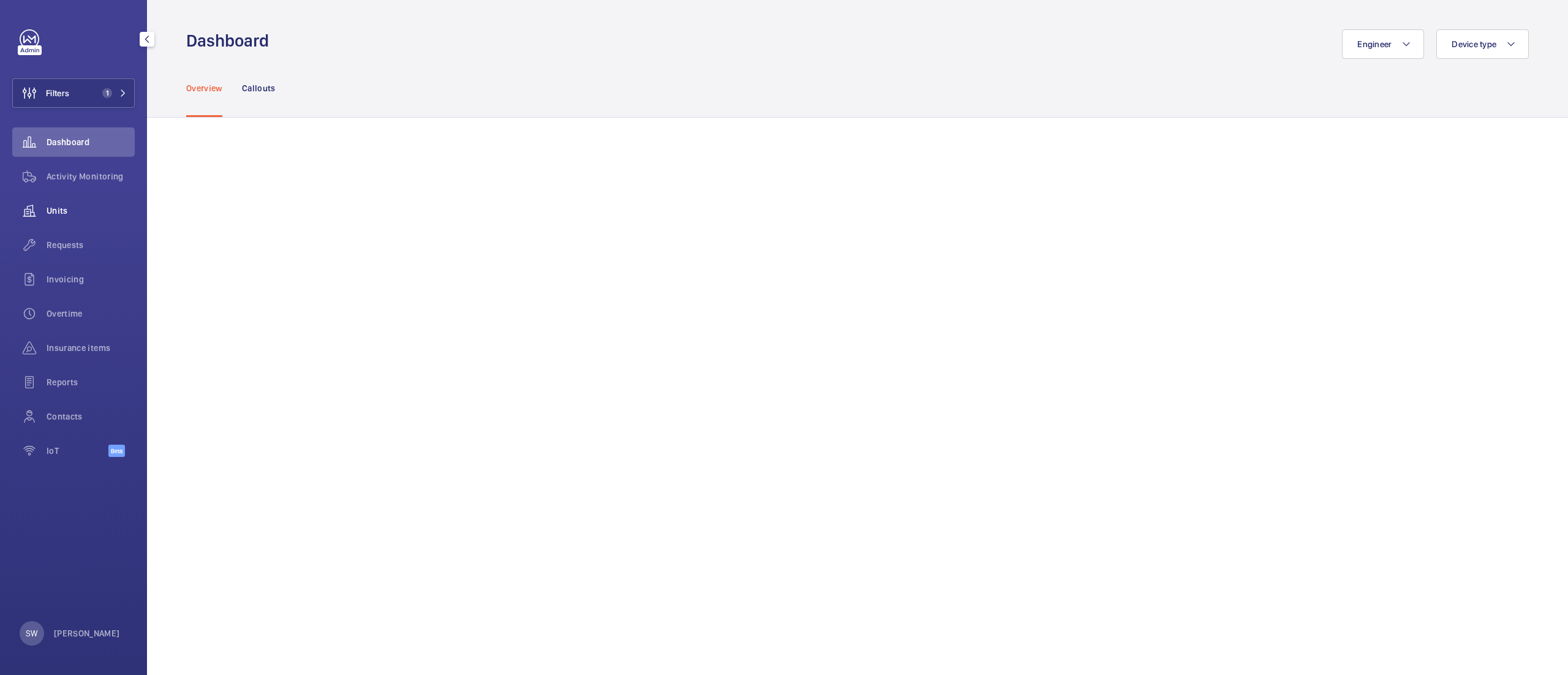
click at [67, 217] on div "Units" at bounding box center [74, 210] width 122 height 29
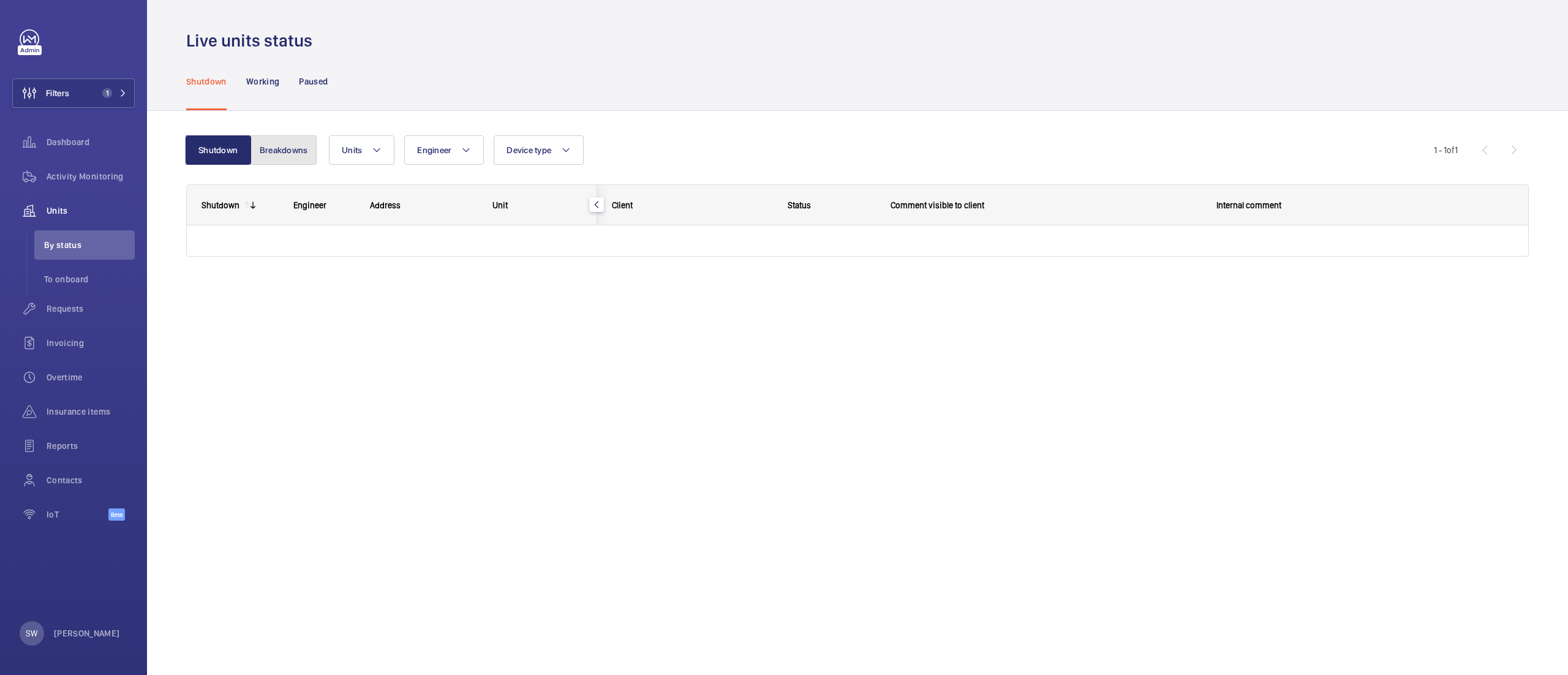
click at [285, 156] on button "Breakdowns" at bounding box center [284, 150] width 66 height 29
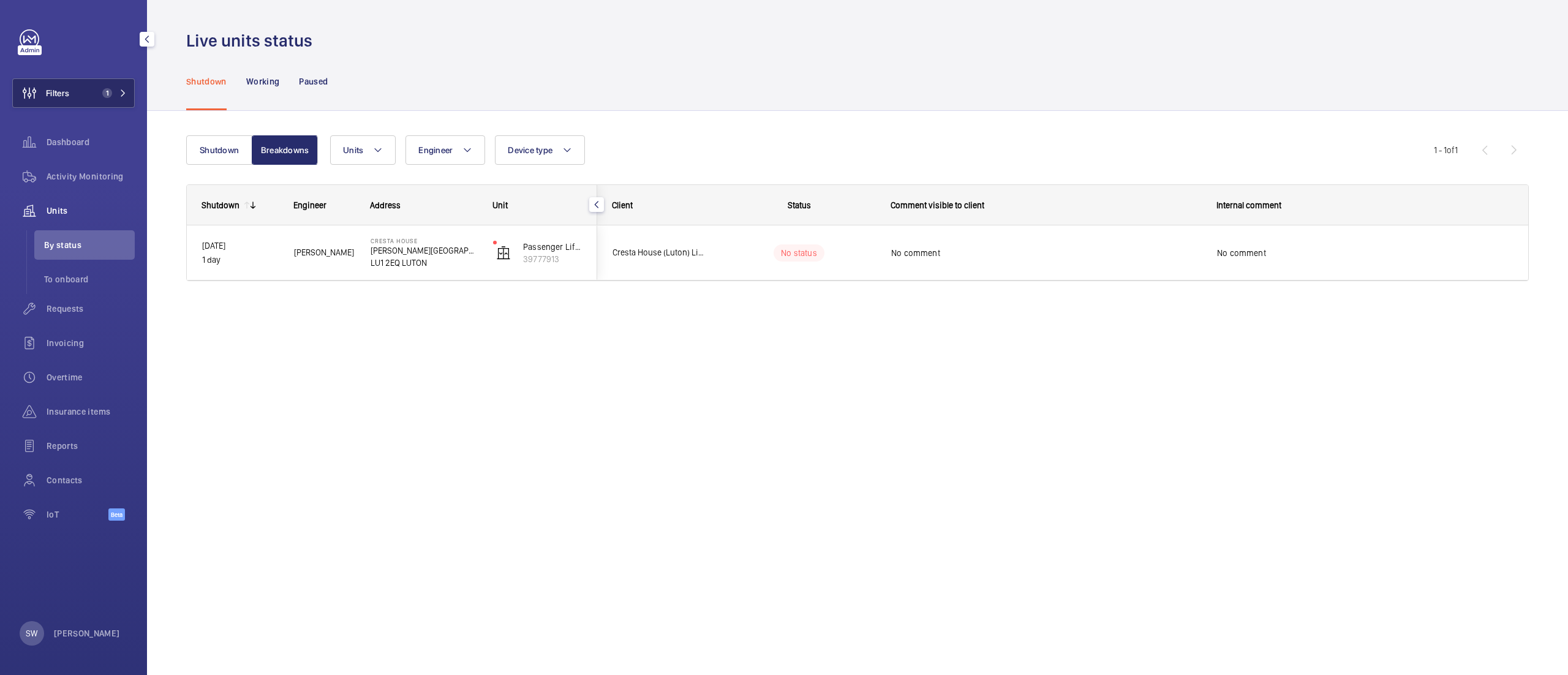
click at [50, 87] on span "Filters" at bounding box center [41, 92] width 57 height 29
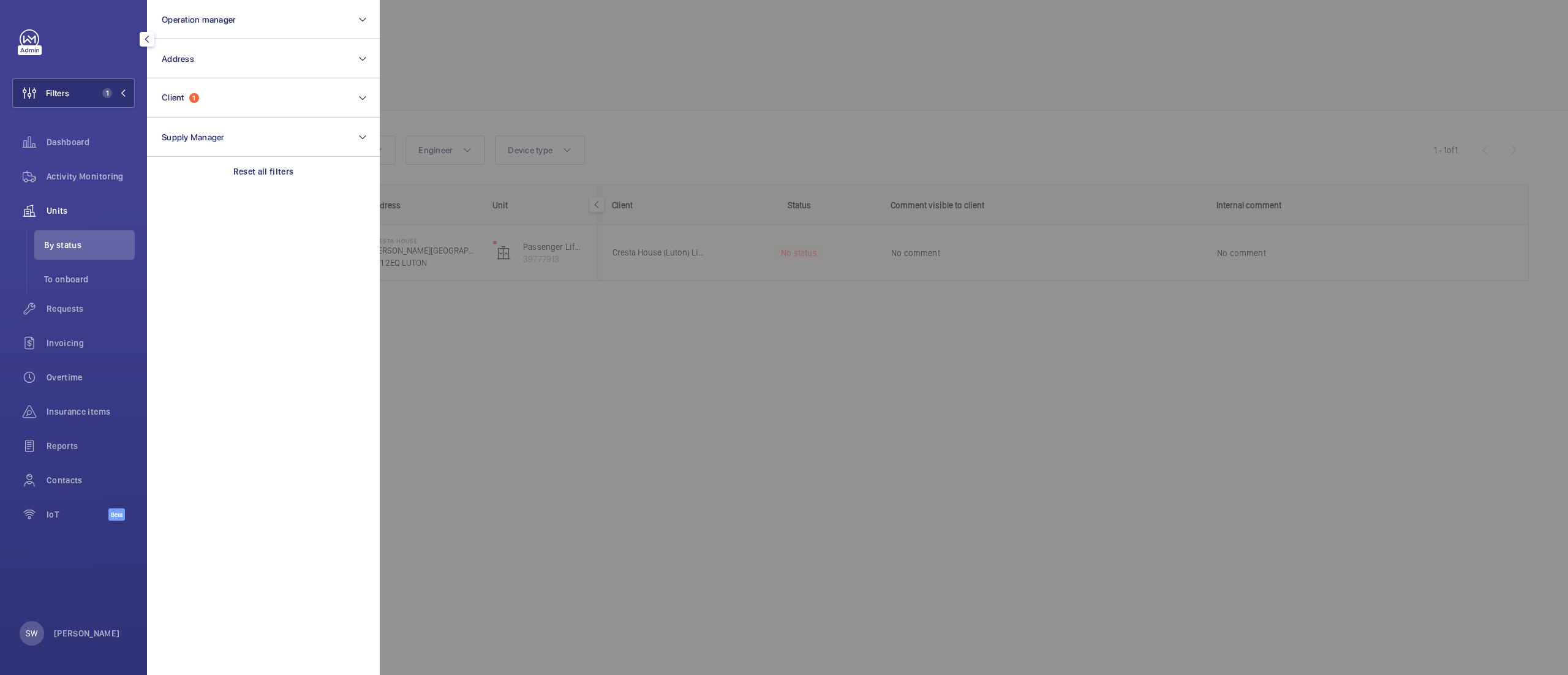
click at [728, 290] on div at bounding box center [1164, 338] width 1568 height 675
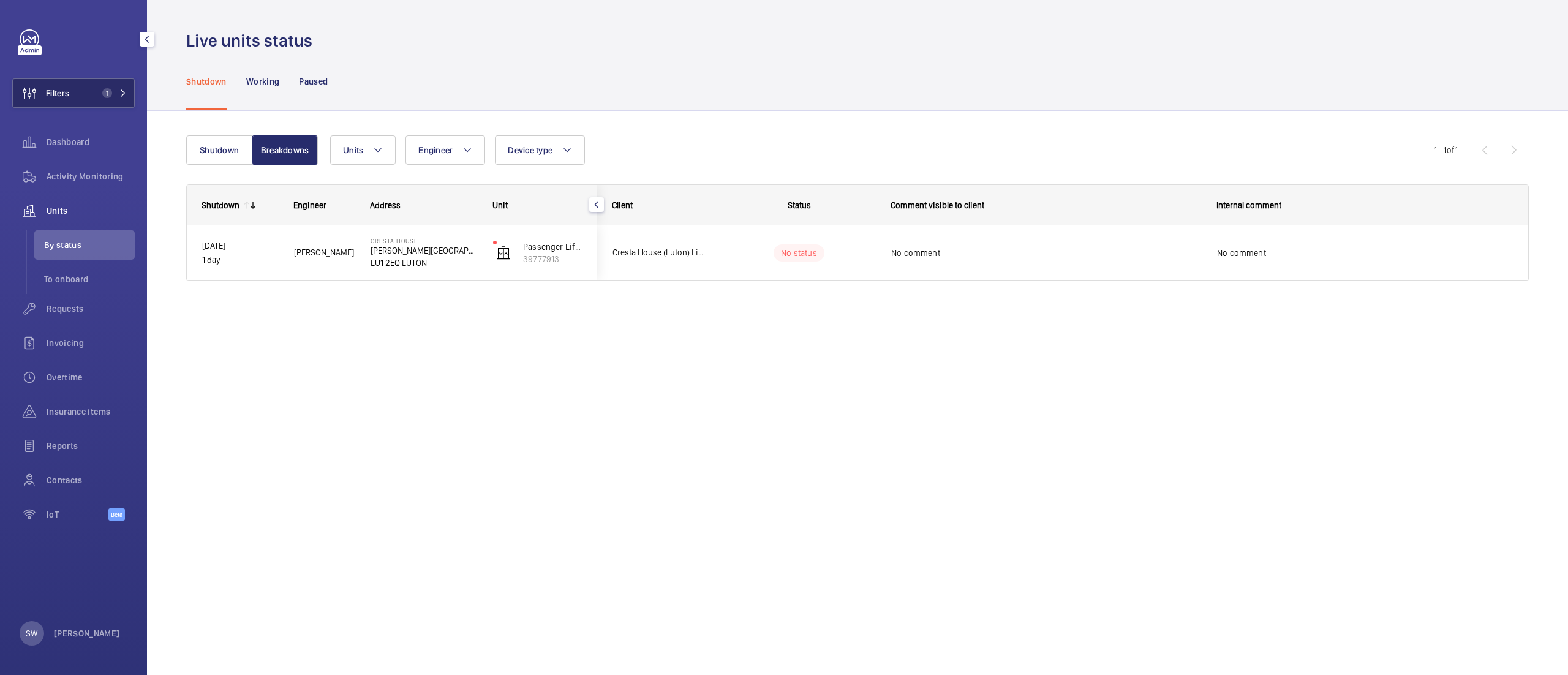
click at [99, 87] on button "Filters 1" at bounding box center [74, 92] width 122 height 29
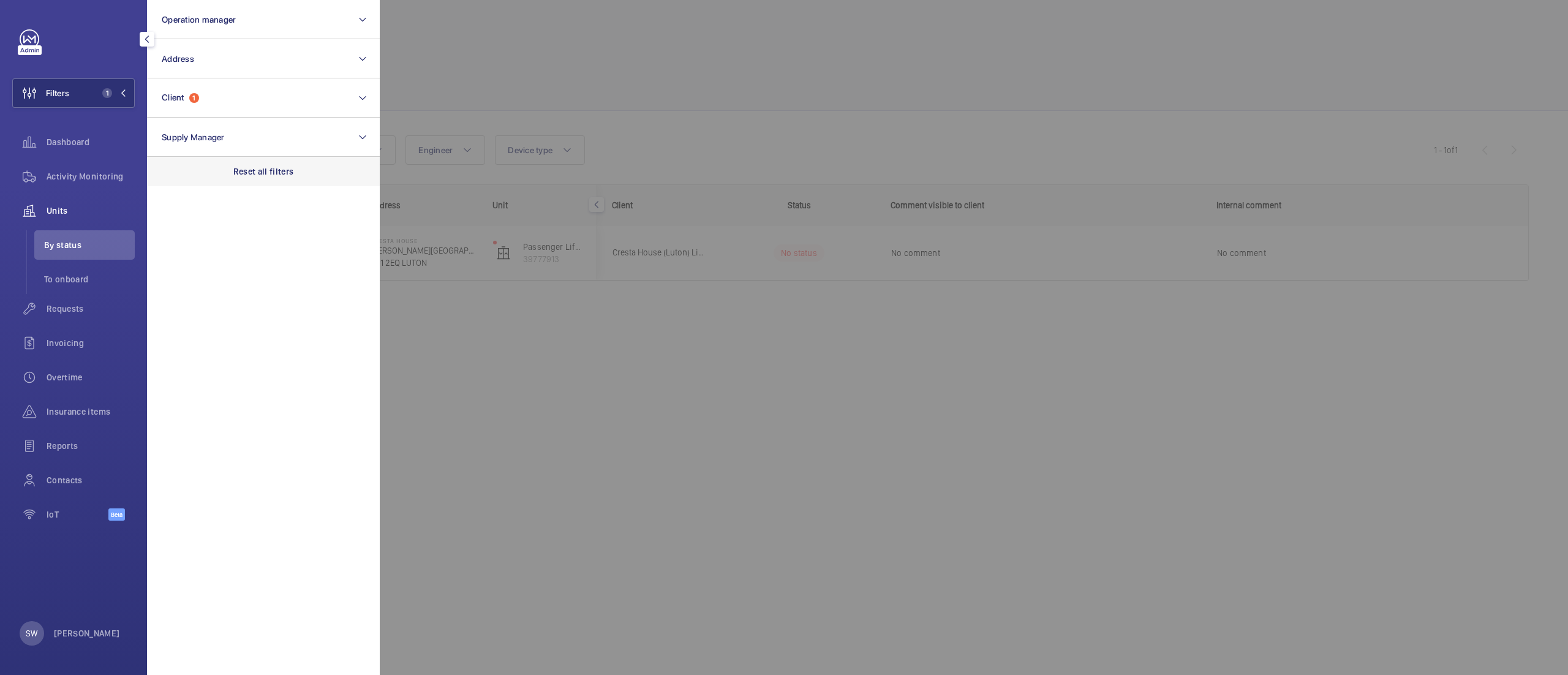
click at [258, 173] on p "Reset all filters" at bounding box center [264, 171] width 60 height 12
click at [208, 86] on button "Client" at bounding box center [263, 98] width 233 height 40
type input "river view h"
click at [204, 177] on span "View" at bounding box center [210, 177] width 18 height 9
click at [177, 177] on input "River View H ouse" at bounding box center [165, 177] width 24 height 25
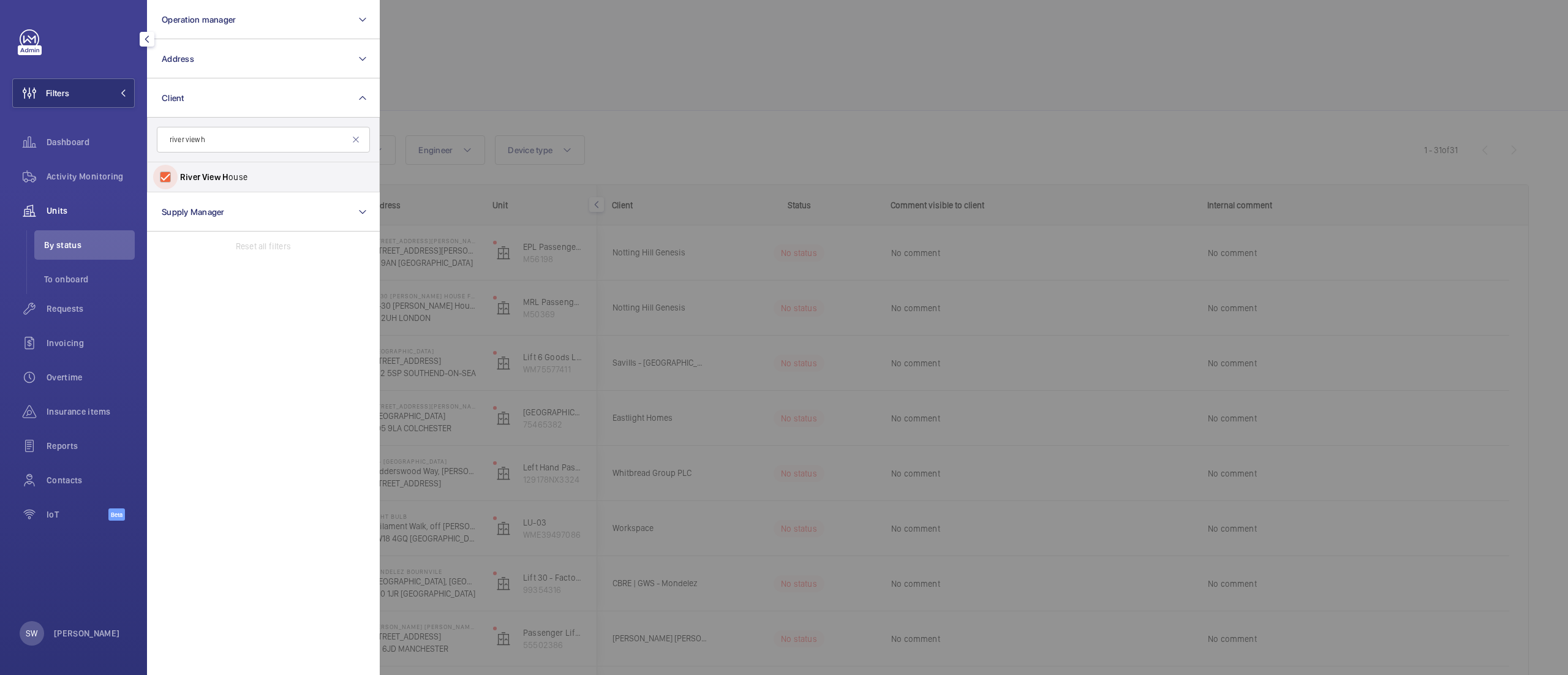
checkbox input "true"
click at [64, 308] on span "Requests" at bounding box center [90, 308] width 89 height 12
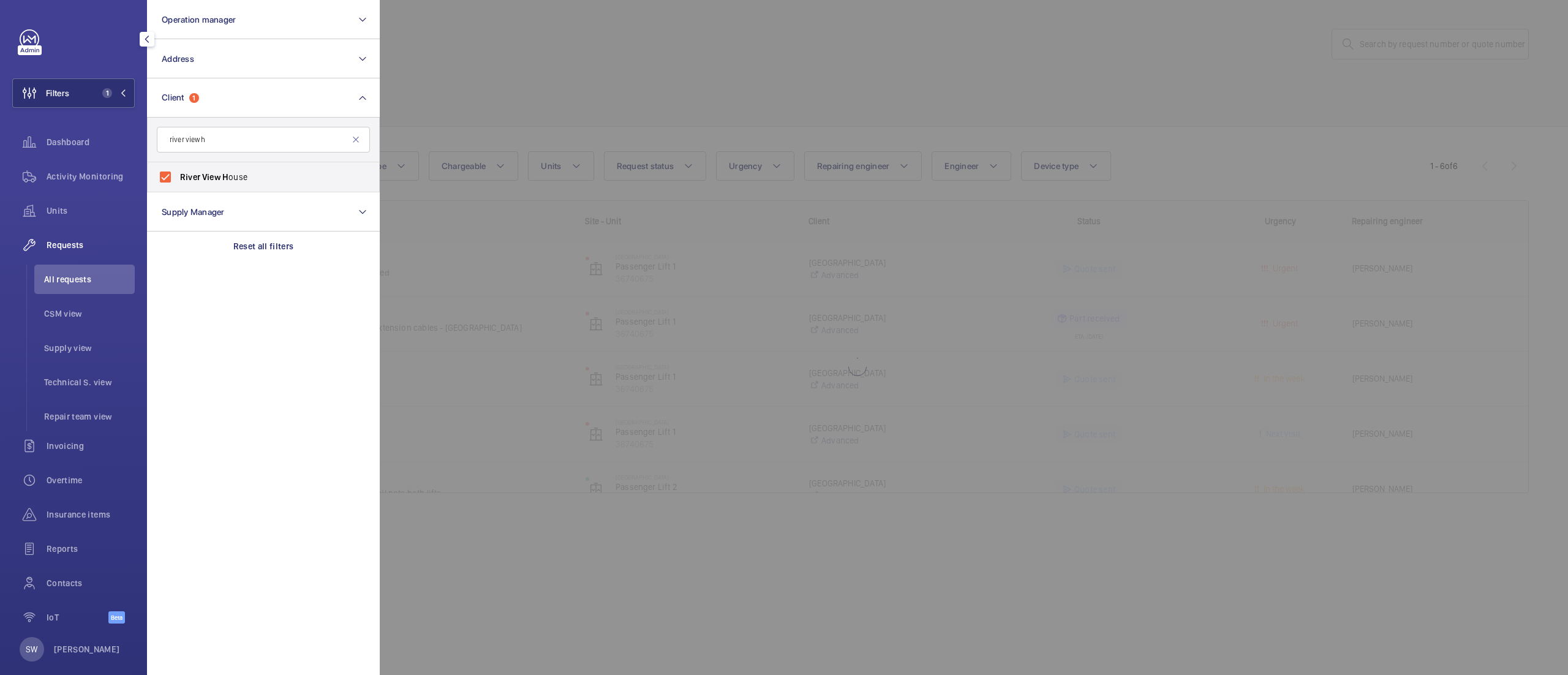
click at [730, 85] on div at bounding box center [1164, 338] width 1568 height 675
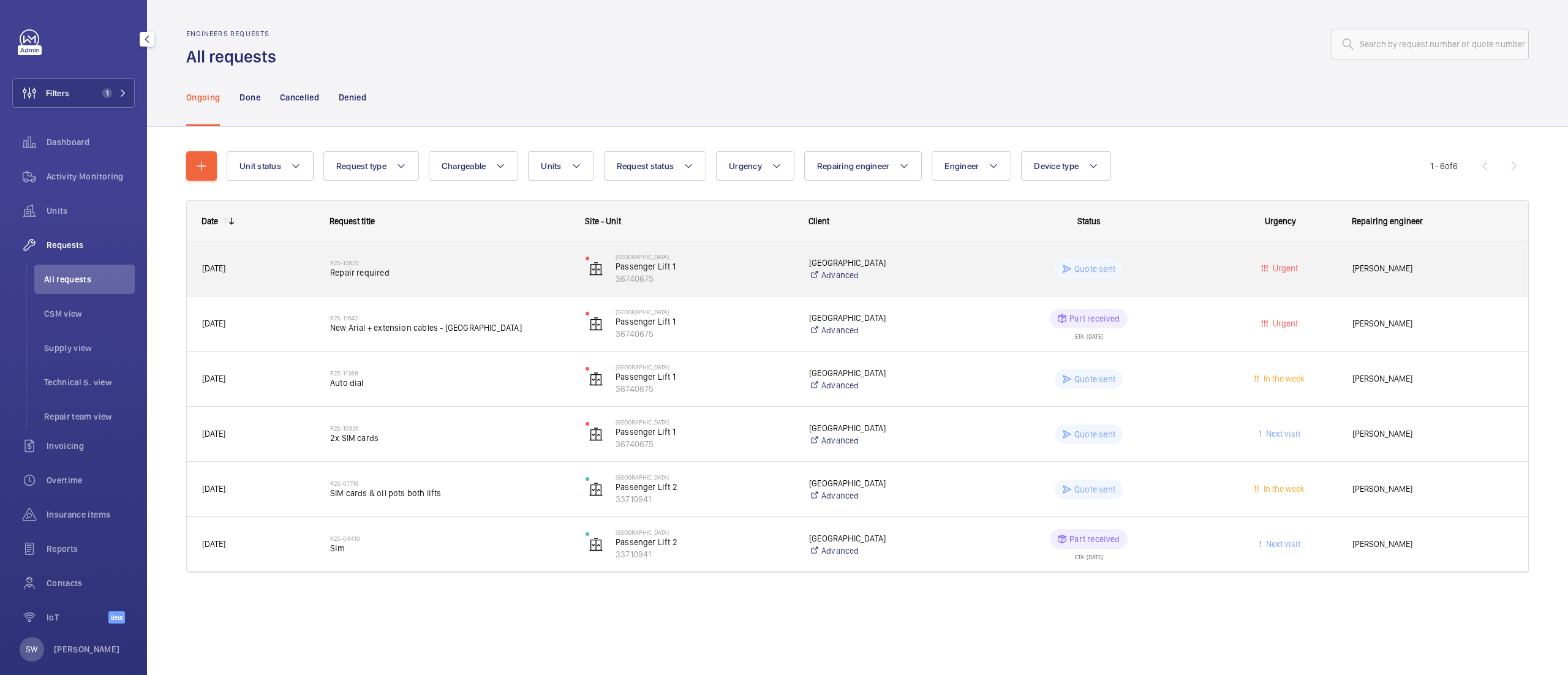
click at [487, 267] on span "Repair required" at bounding box center [449, 272] width 239 height 12
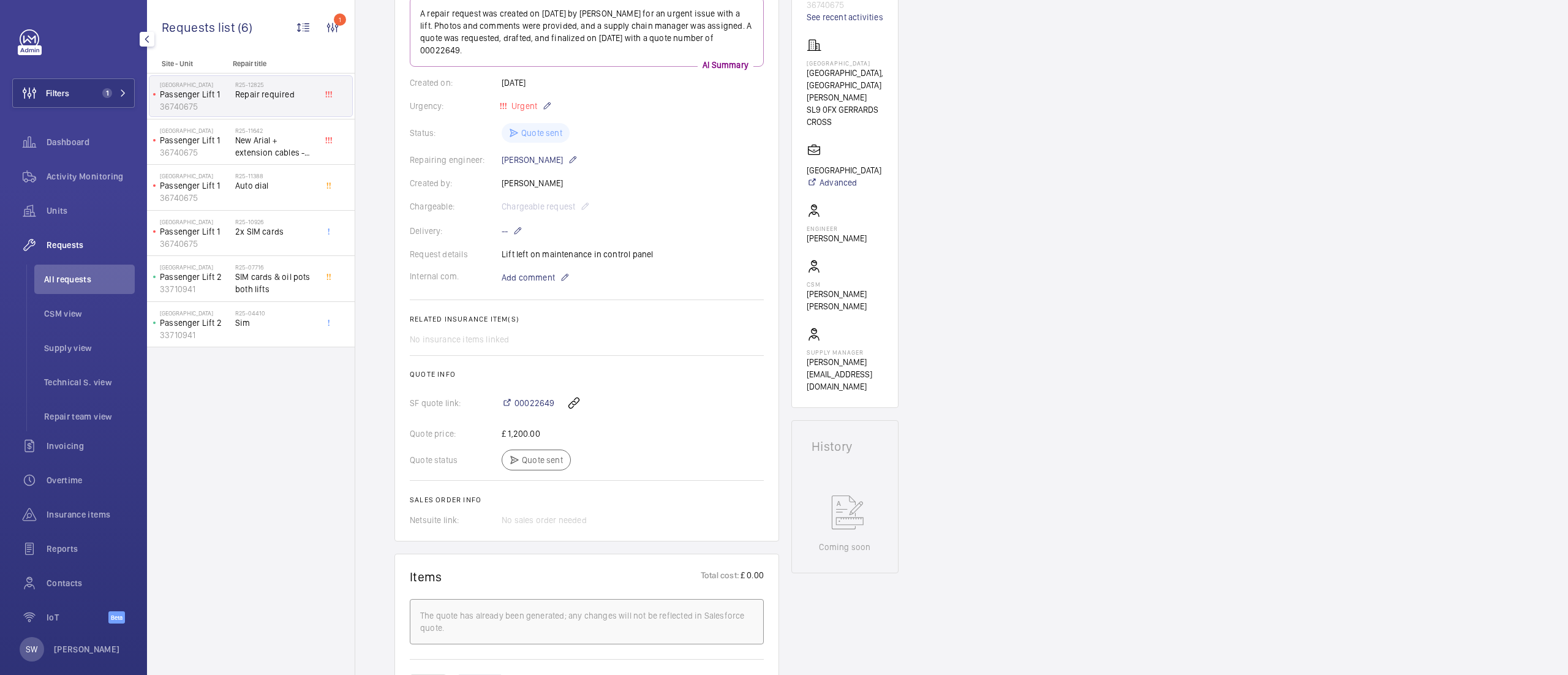
scroll to position [309, 0]
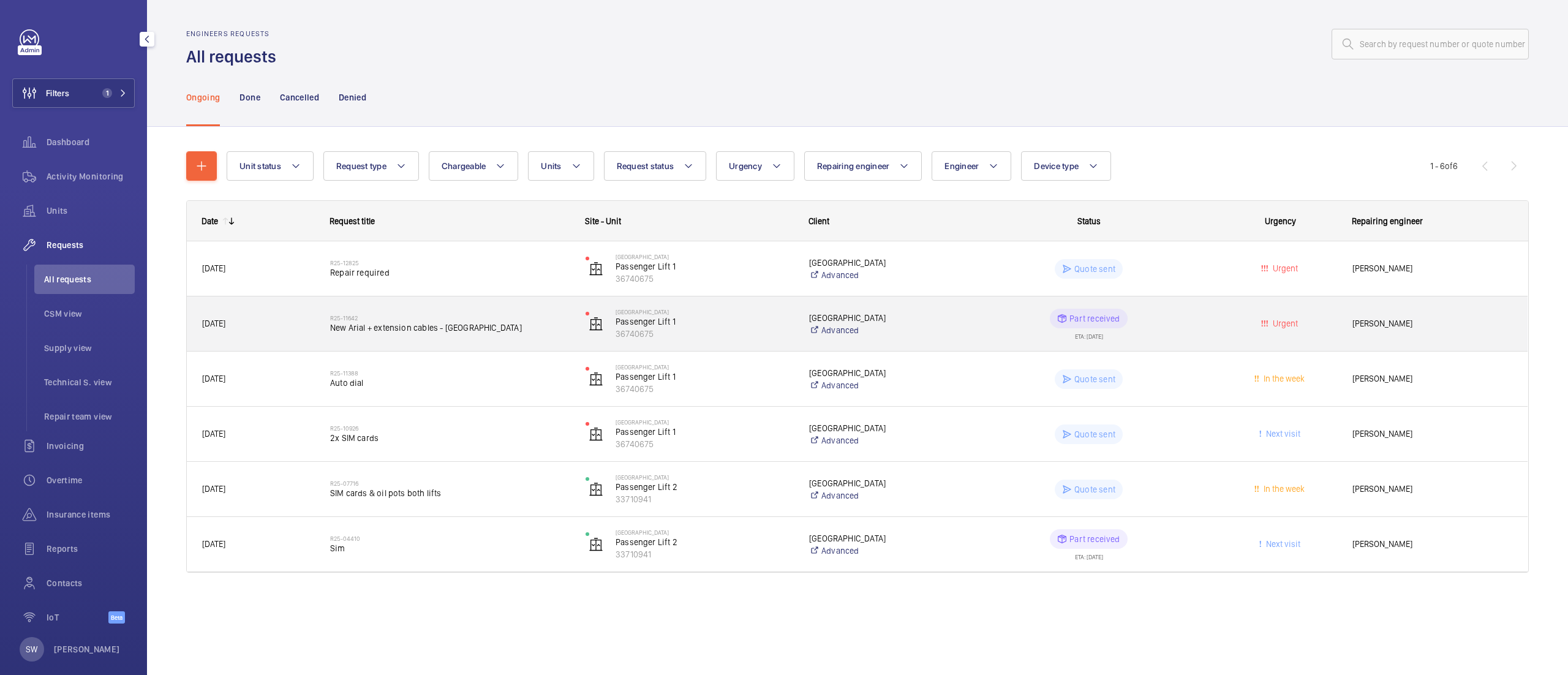
click at [459, 318] on h2 "R25-11642" at bounding box center [449, 318] width 239 height 8
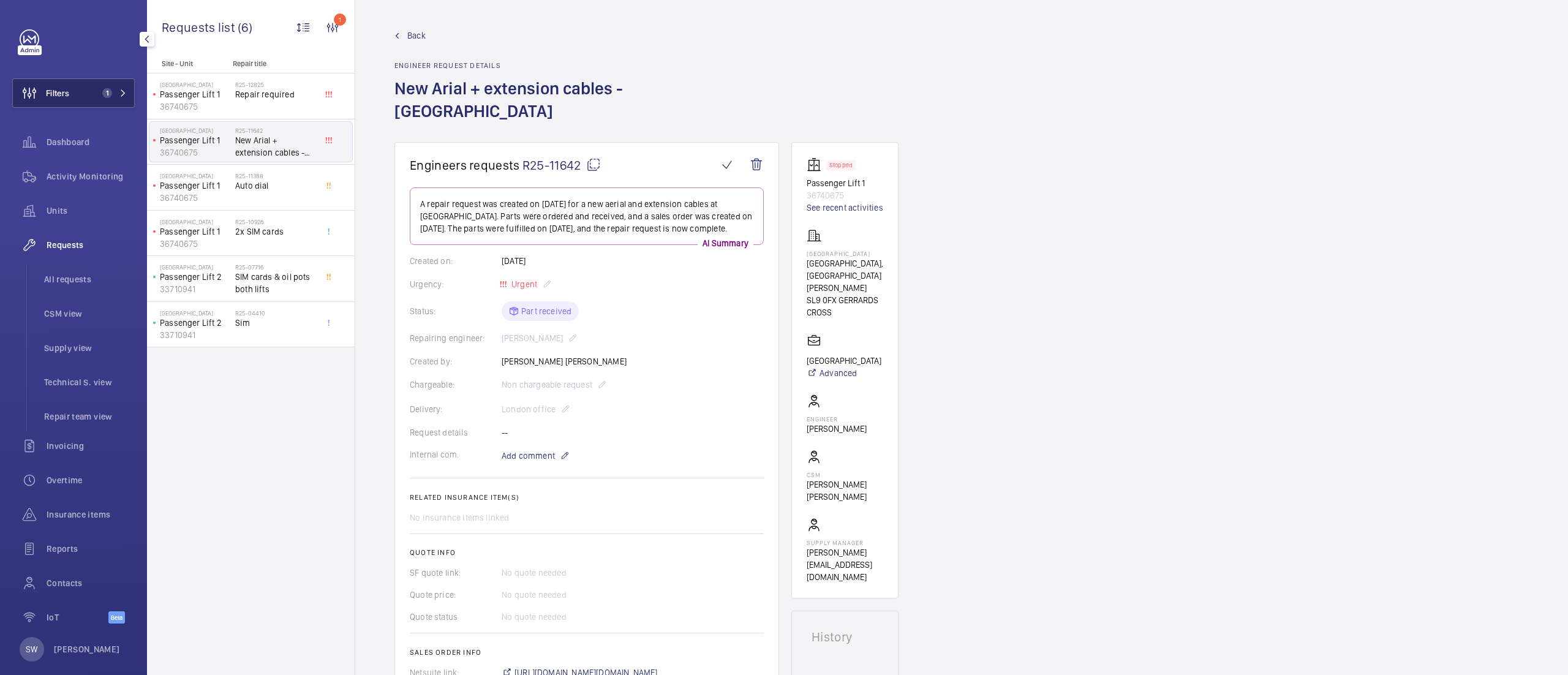
click at [79, 100] on button "Filters 1" at bounding box center [74, 92] width 122 height 29
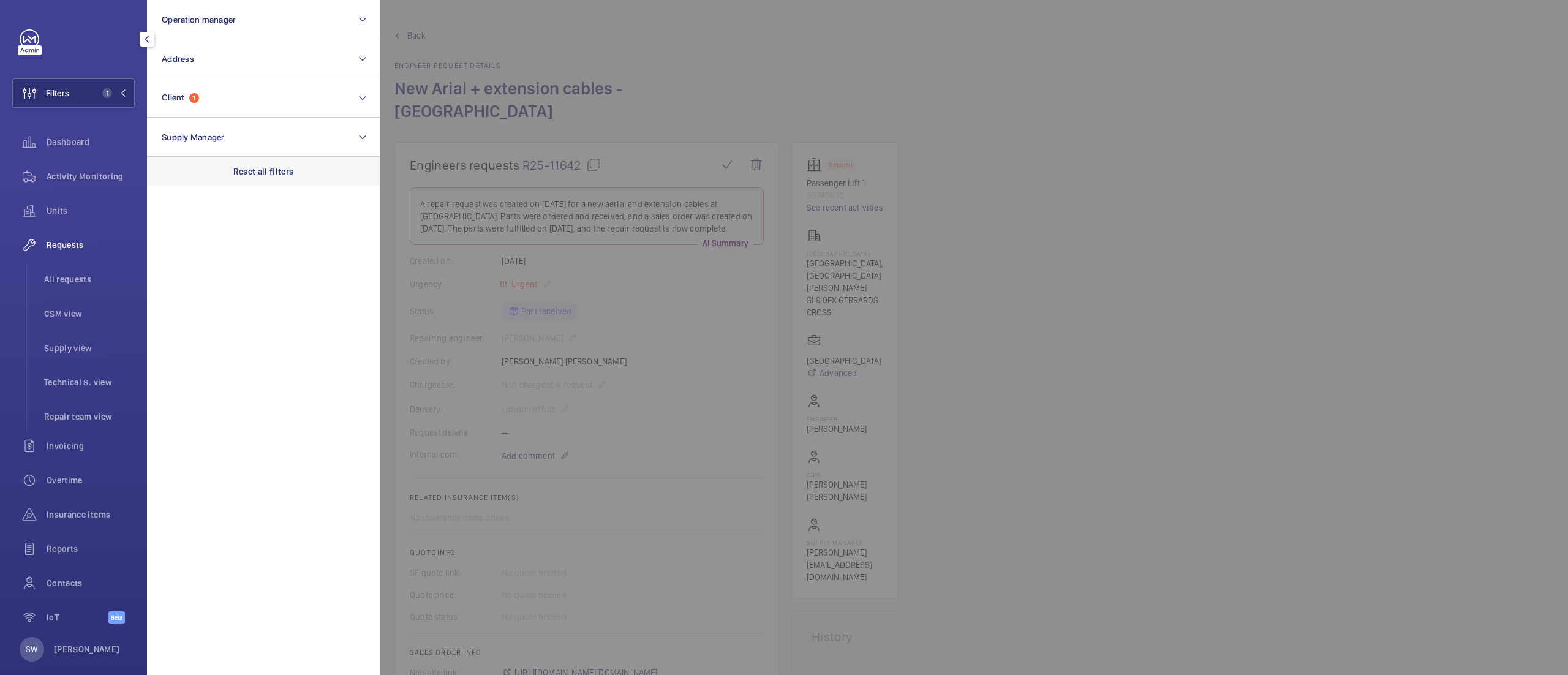
drag, startPoint x: 240, startPoint y: 168, endPoint x: 240, endPoint y: 156, distance: 12.0
click at [240, 167] on p "Reset all filters" at bounding box center [264, 171] width 60 height 12
click at [232, 99] on button "Client" at bounding box center [263, 98] width 233 height 40
type input "audi"
click at [285, 177] on span "Audi" at bounding box center [293, 177] width 18 height 9
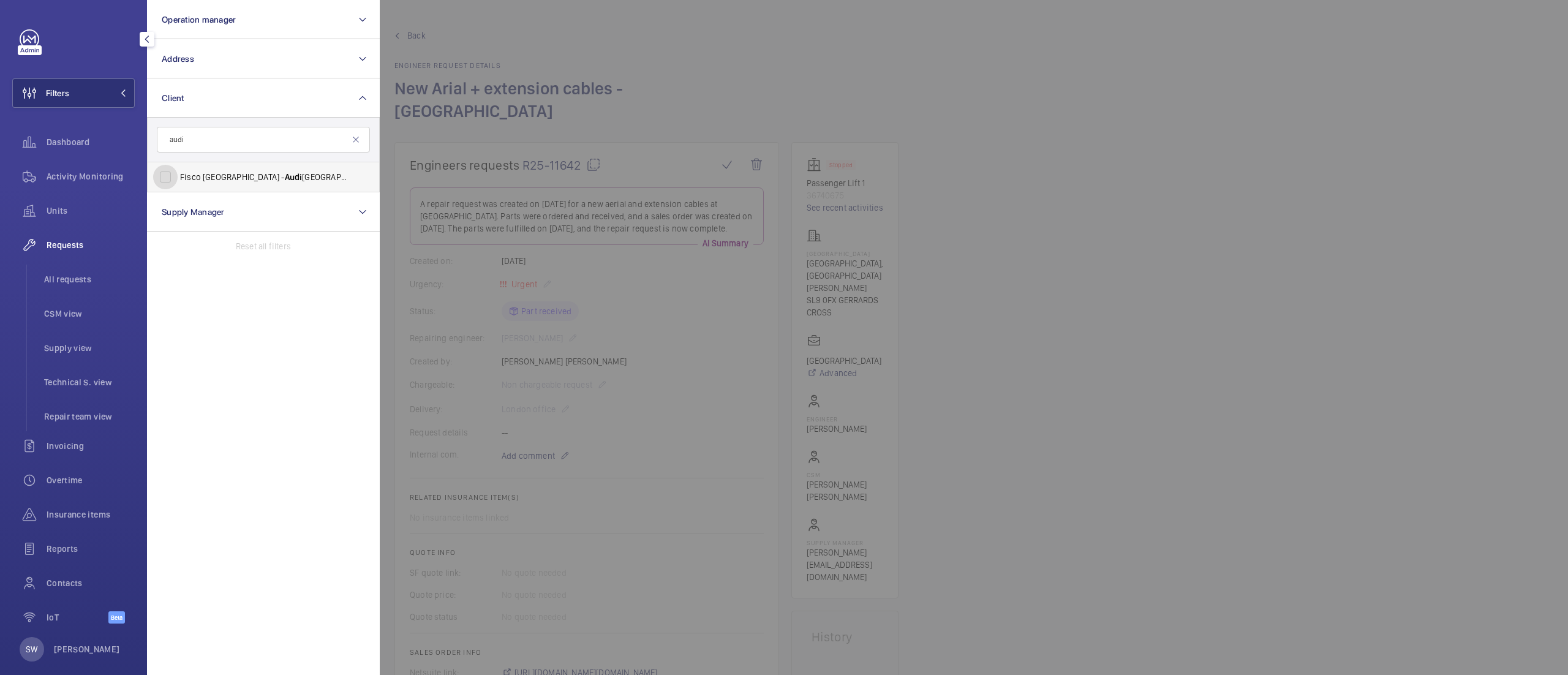
click at [177, 177] on input "Fisco UK - Audi [GEOGRAPHIC_DATA]" at bounding box center [165, 177] width 24 height 25
checkbox input "true"
click at [1157, 374] on div at bounding box center [1164, 338] width 1568 height 675
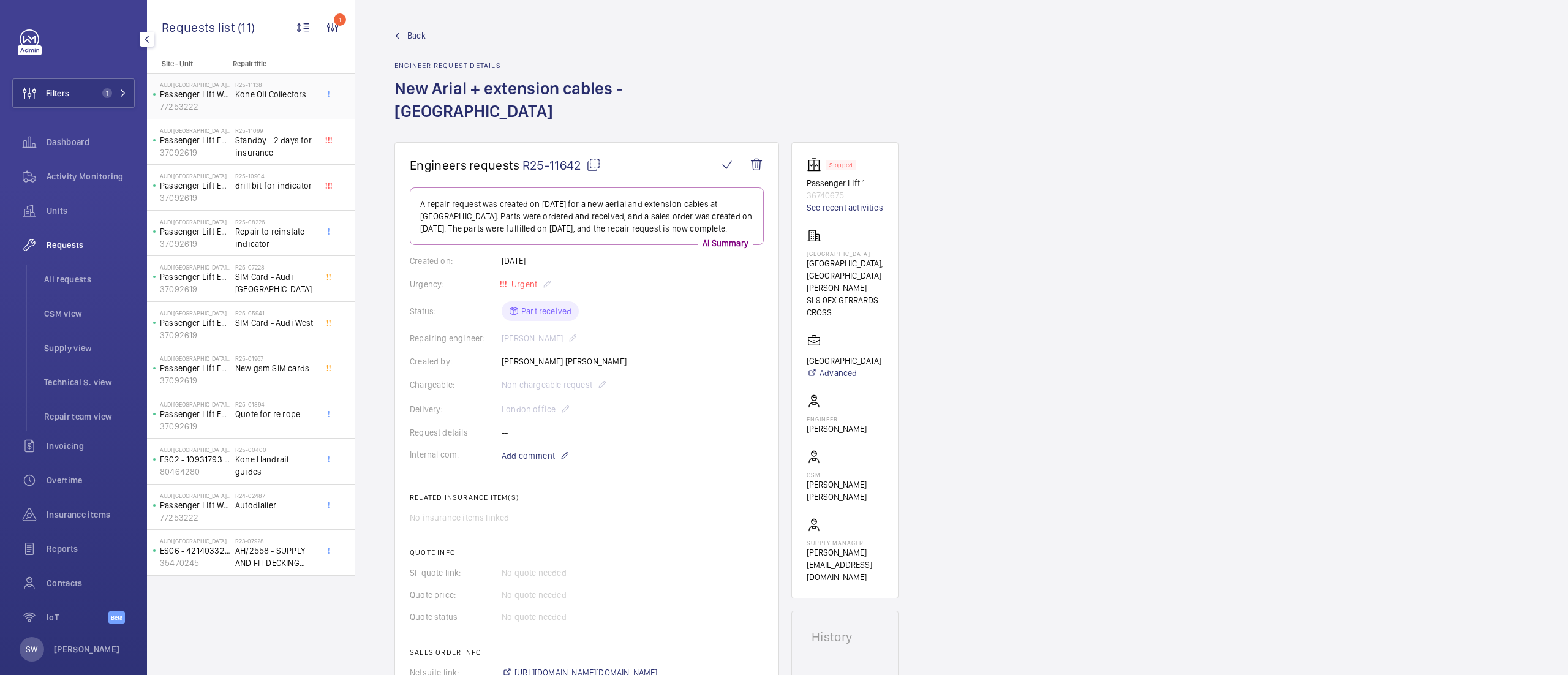
click at [275, 104] on div "R25-11138 Kone Oil Collectors" at bounding box center [276, 99] width 81 height 36
